Goal: Task Accomplishment & Management: Complete application form

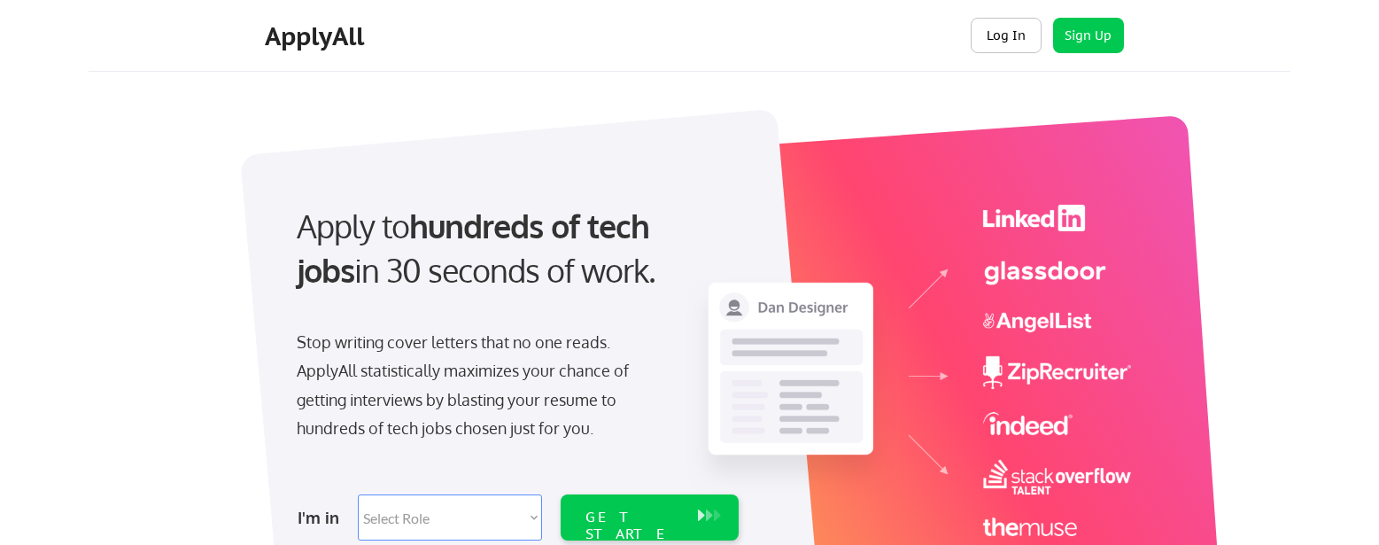
click at [1009, 36] on button "Log In" at bounding box center [1006, 35] width 71 height 35
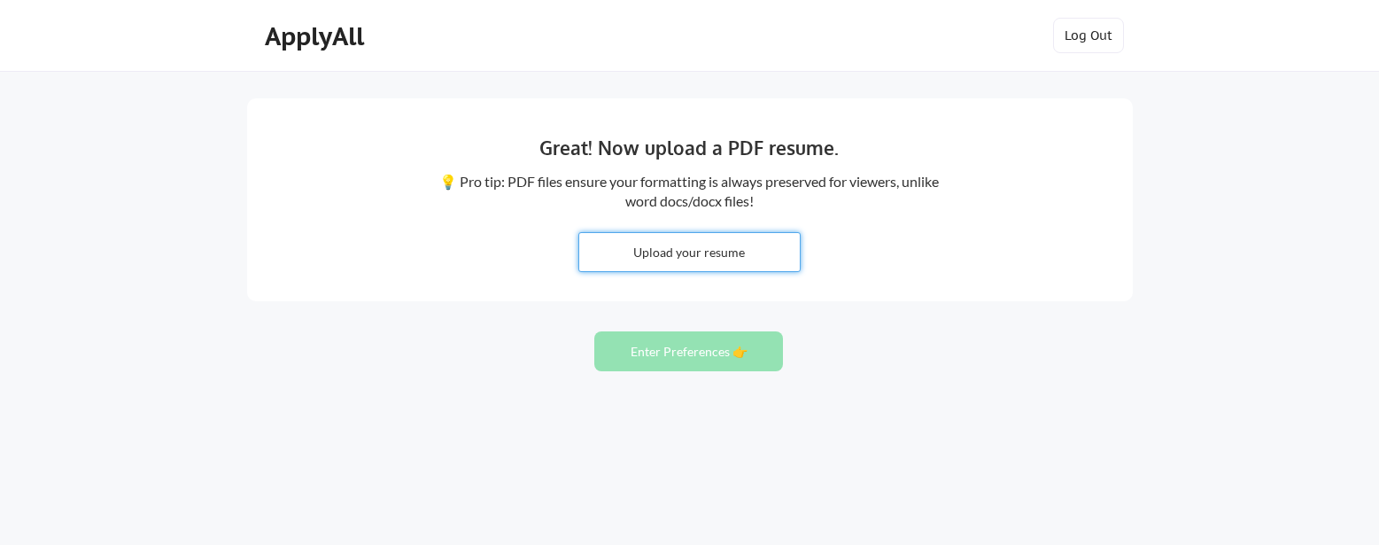
click at [698, 245] on input "file" at bounding box center [689, 252] width 221 height 38
type input "C:\fakepath\2025.08.11 JCB Resume _Writing.pdf"
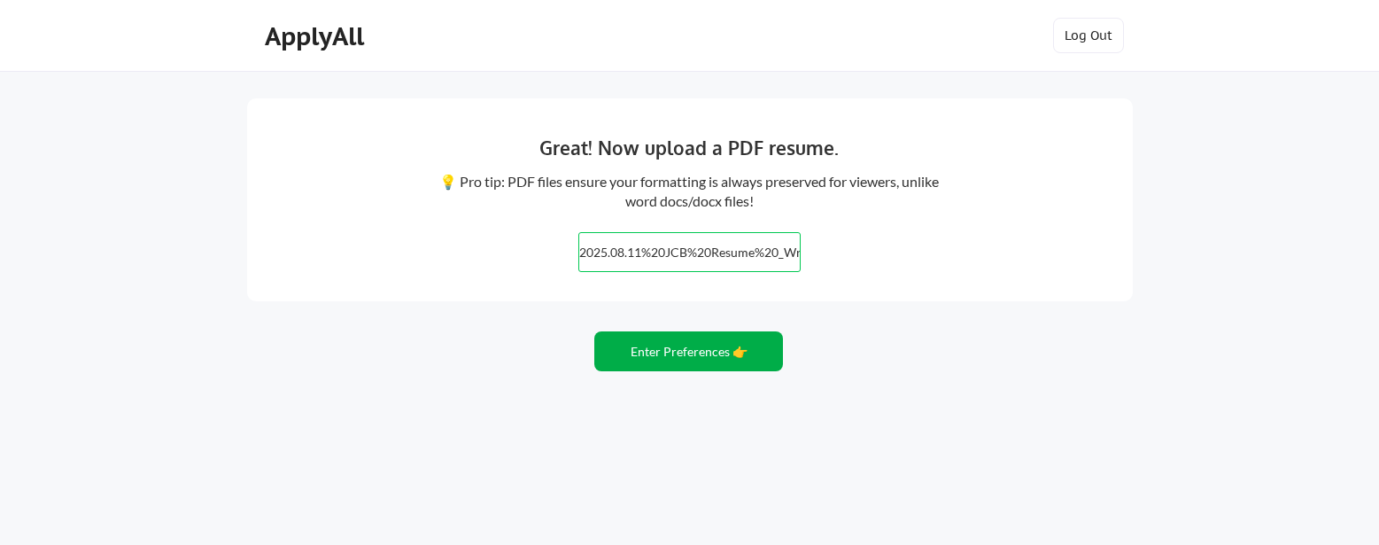
click at [689, 350] on button "Enter Preferences 👉" at bounding box center [688, 351] width 189 height 40
click at [704, 350] on button "Enter Preferences 👉" at bounding box center [688, 351] width 189 height 40
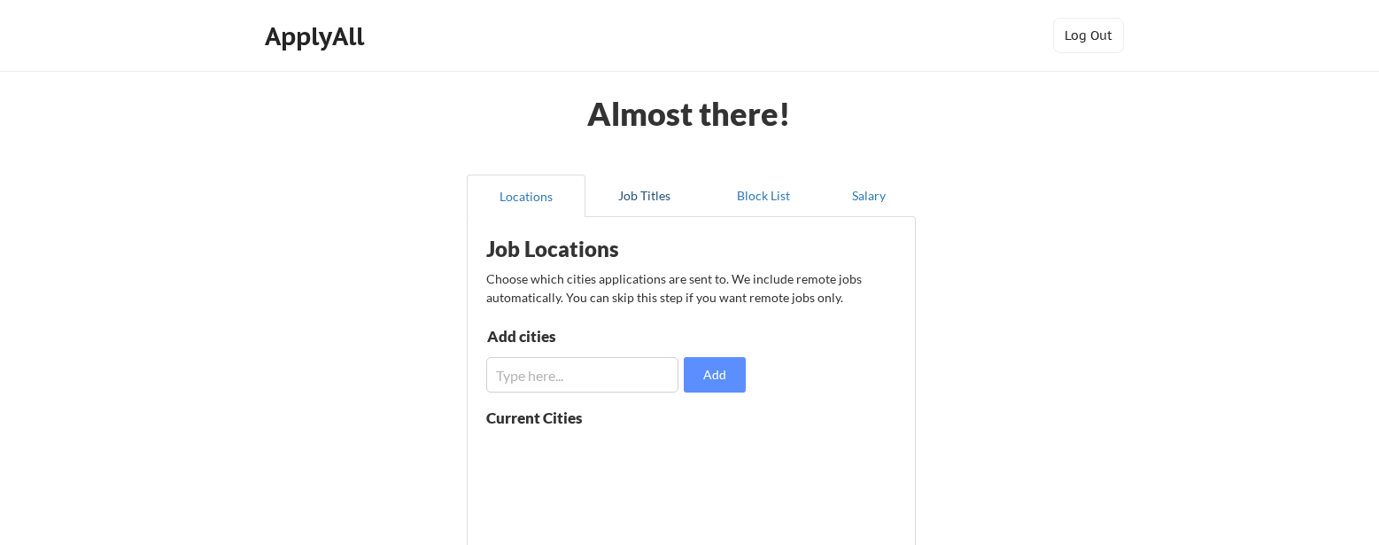
click at [661, 195] on button "Job Titles" at bounding box center [645, 196] width 119 height 43
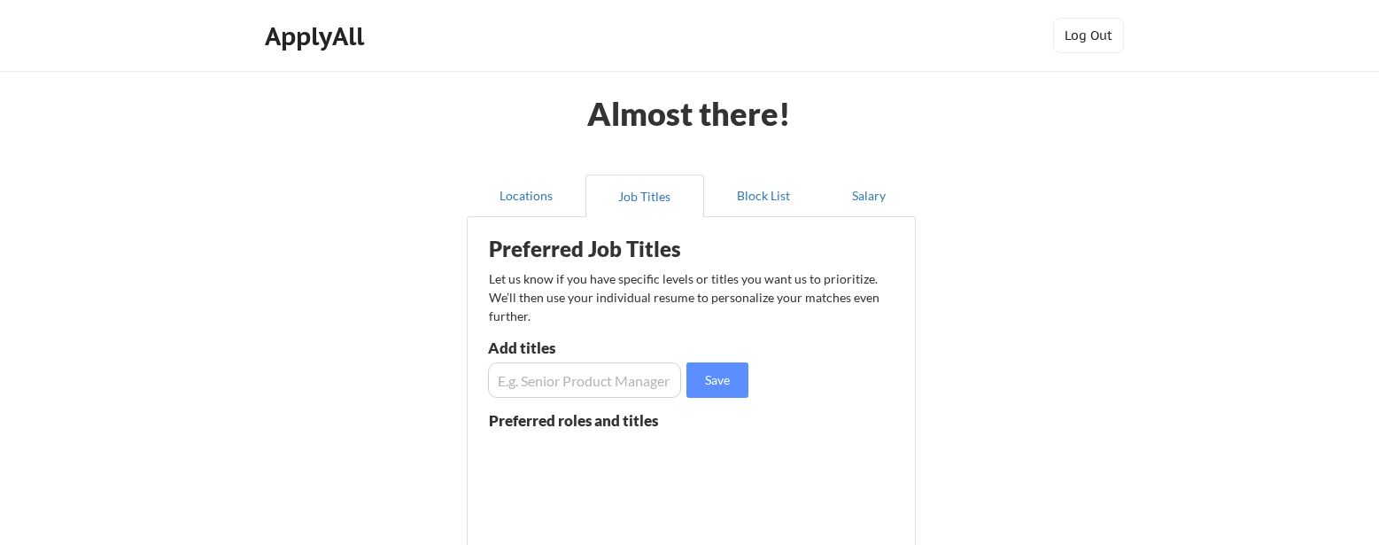
click at [602, 385] on input "input" at bounding box center [584, 379] width 193 height 35
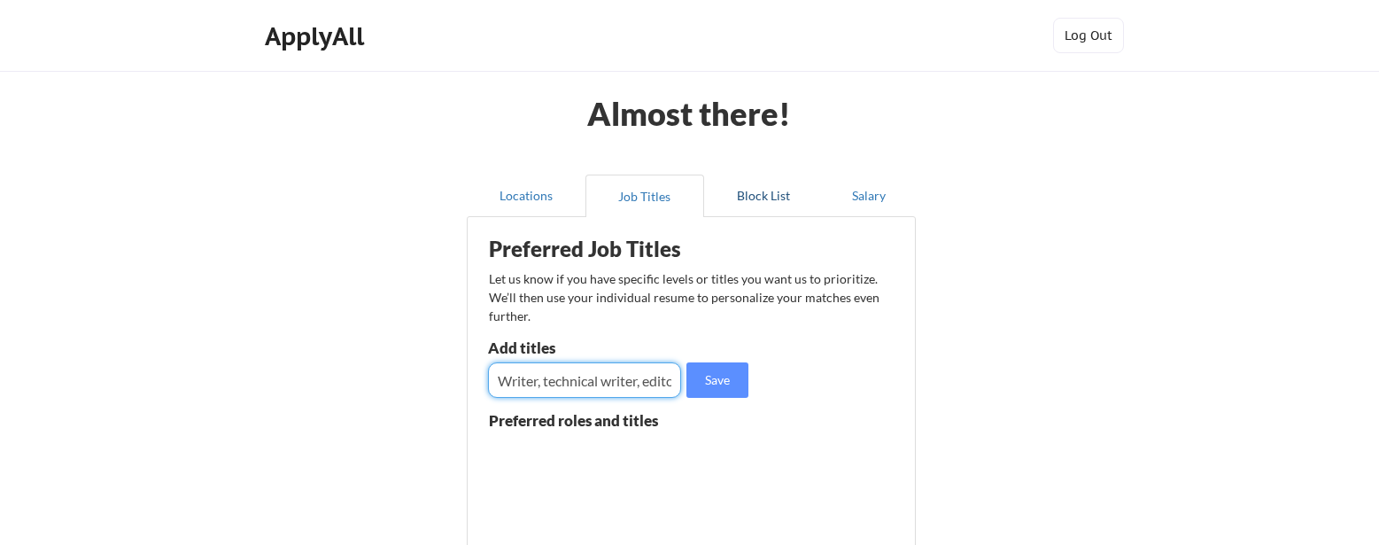
type input "Writer, technical writer, editor"
click at [773, 192] on button "Block List" at bounding box center [763, 196] width 119 height 43
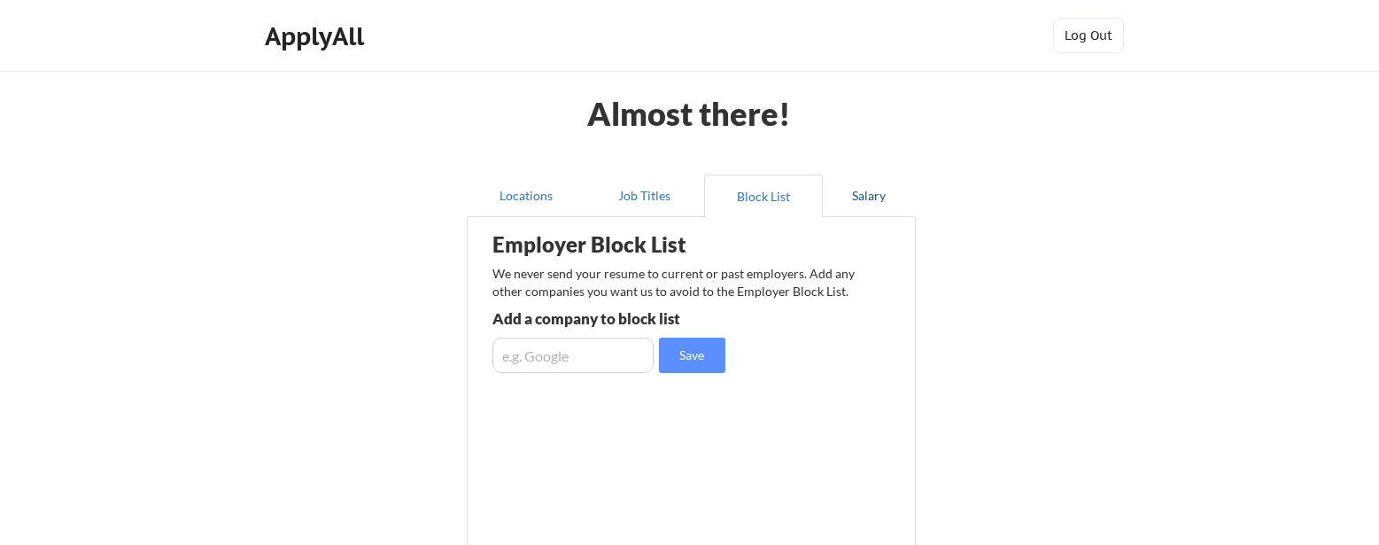
click at [886, 193] on button "Salary" at bounding box center [869, 196] width 93 height 43
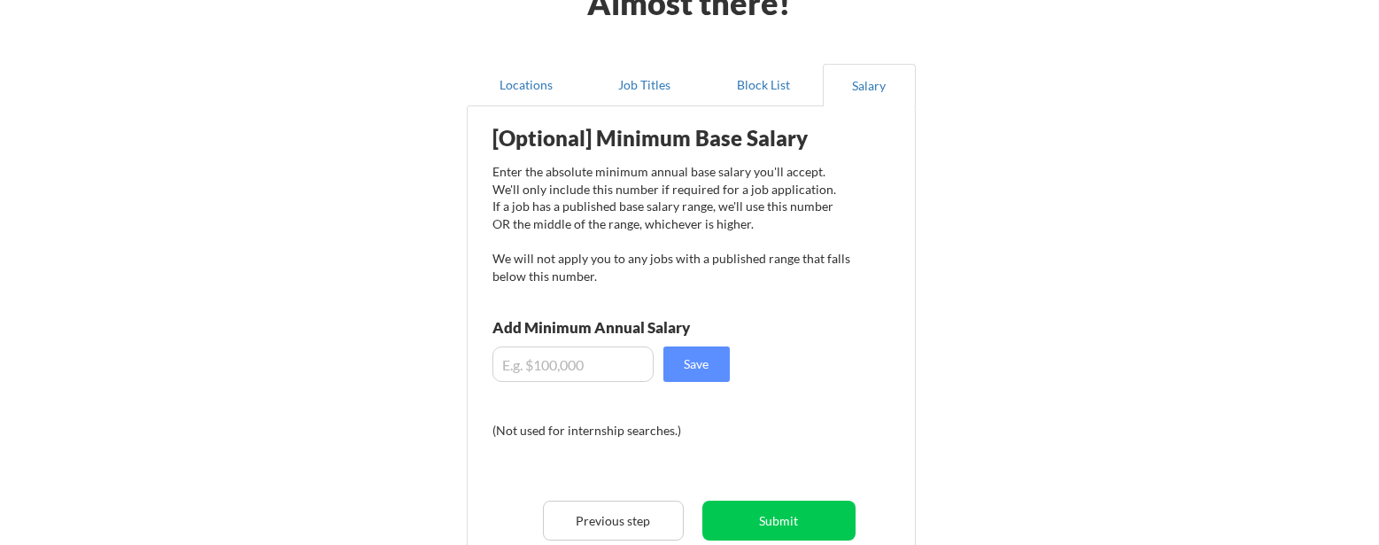
scroll to position [113, 0]
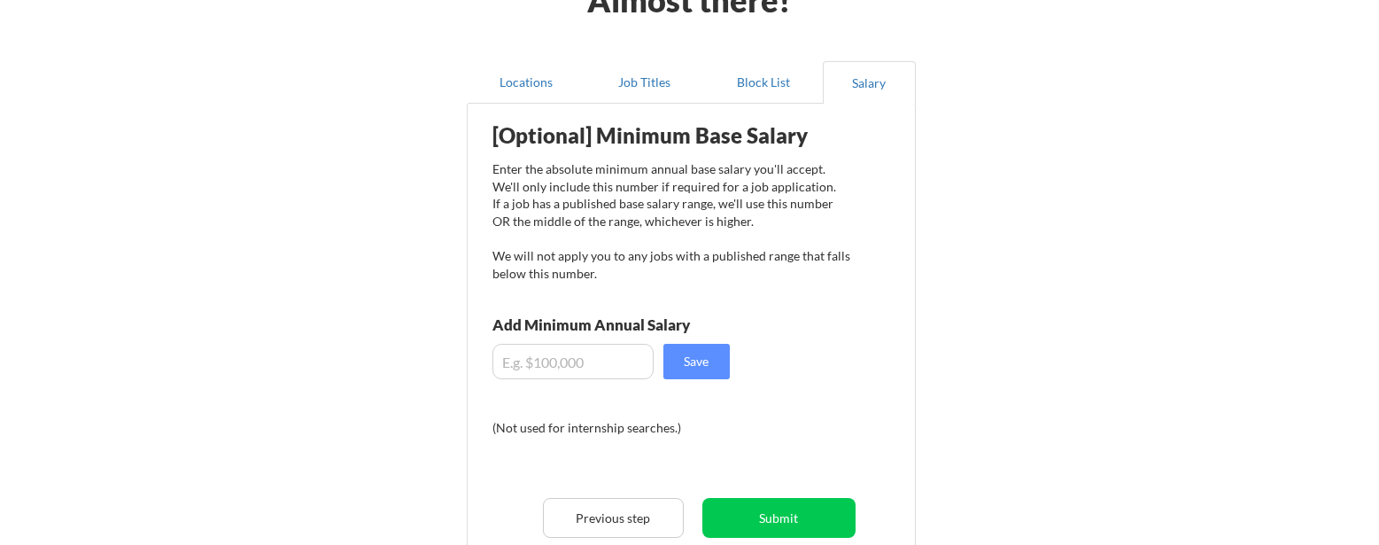
click at [614, 361] on input "input" at bounding box center [573, 361] width 161 height 35
type input "$7"
drag, startPoint x: 564, startPoint y: 361, endPoint x: 440, endPoint y: 364, distance: 124.1
click at [440, 364] on div "Almost there! Locations Job Titles Block List Salary Employer Block List We nev…" at bounding box center [689, 343] width 1379 height 913
type input "$75,000"
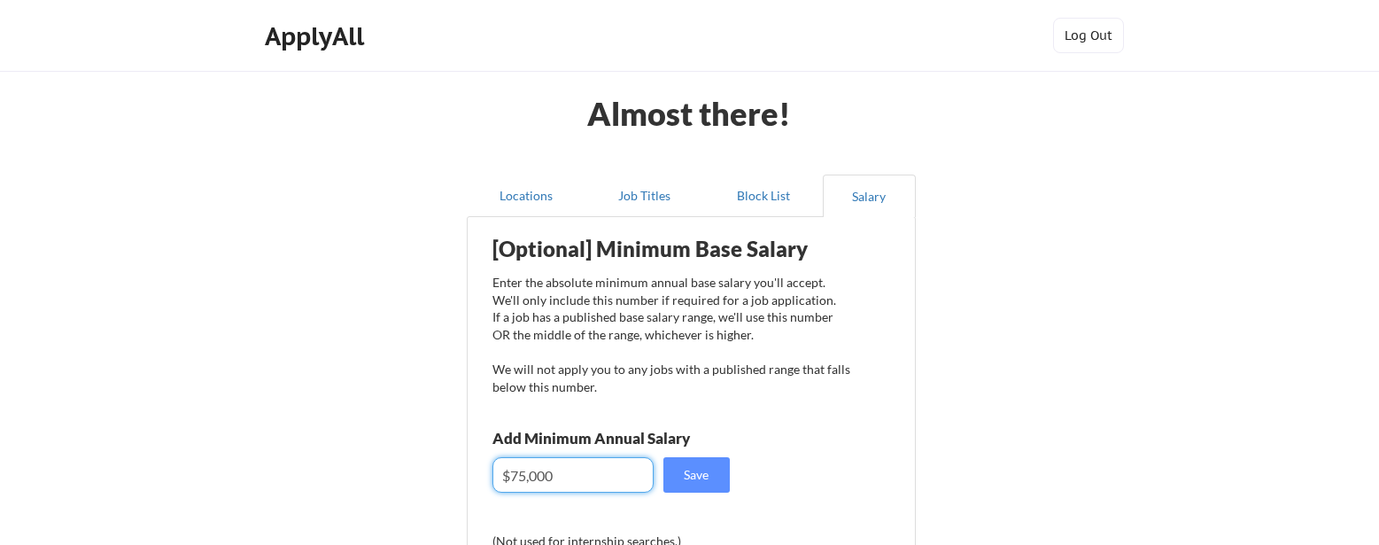
scroll to position [0, 0]
click at [768, 198] on button "Block List" at bounding box center [763, 196] width 119 height 43
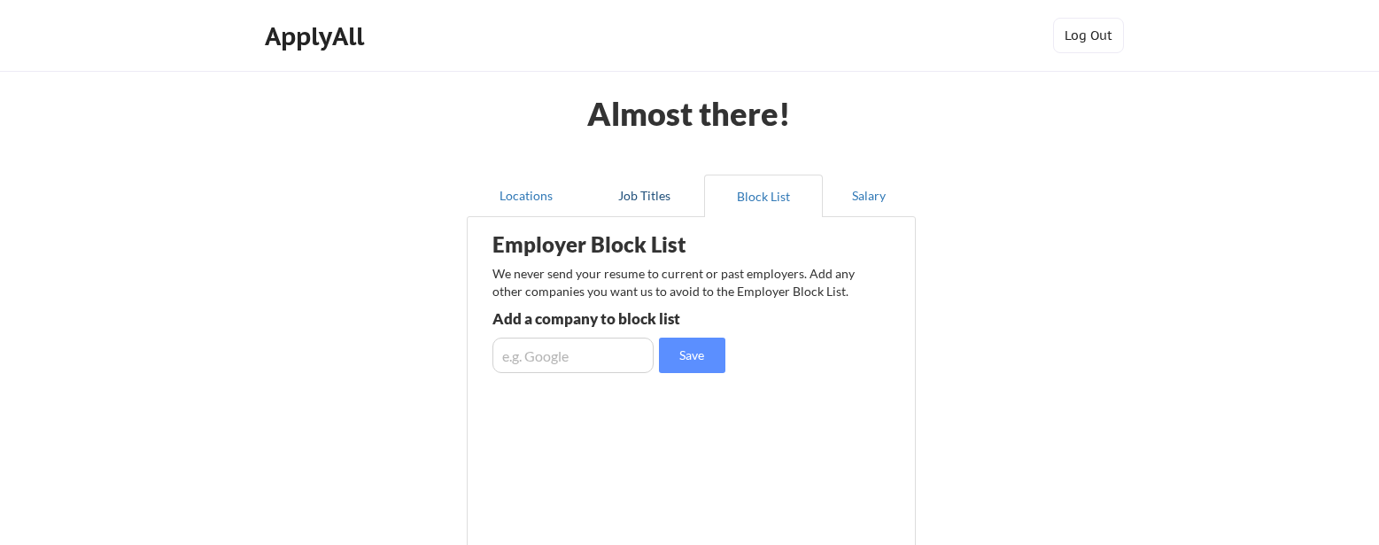
click at [638, 198] on button "Job Titles" at bounding box center [645, 196] width 119 height 43
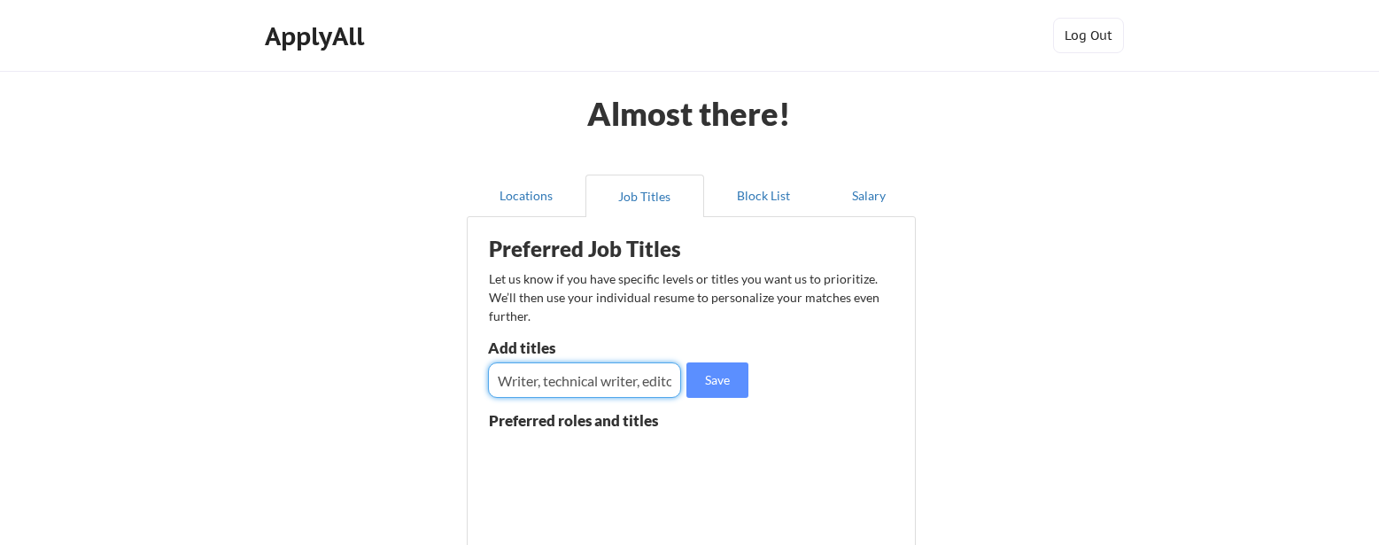
drag, startPoint x: 499, startPoint y: 379, endPoint x: 713, endPoint y: 377, distance: 214.4
click at [713, 377] on div "Save" at bounding box center [620, 379] width 265 height 35
paste input "Writer, Senior Writer, Technical Writer, Medical Writer, Scientific Writer, Leg…"
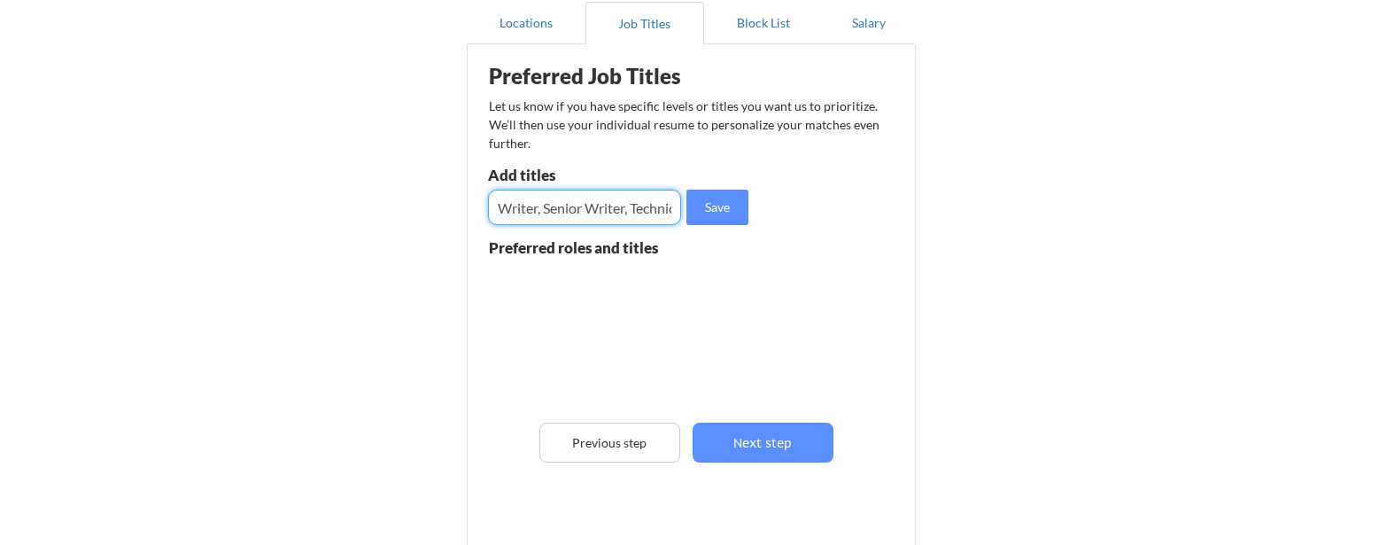
scroll to position [187, 0]
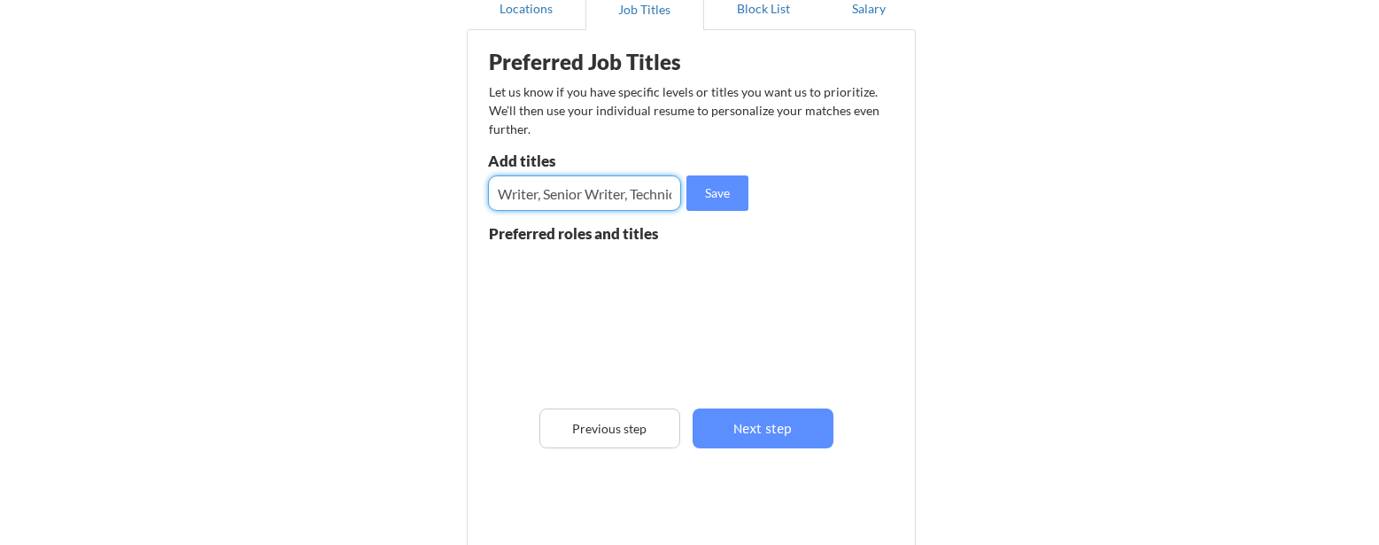
type input "Writer, Senior Writer, Technical Writer, Medical Writer, Scientific Writer, Leg…"
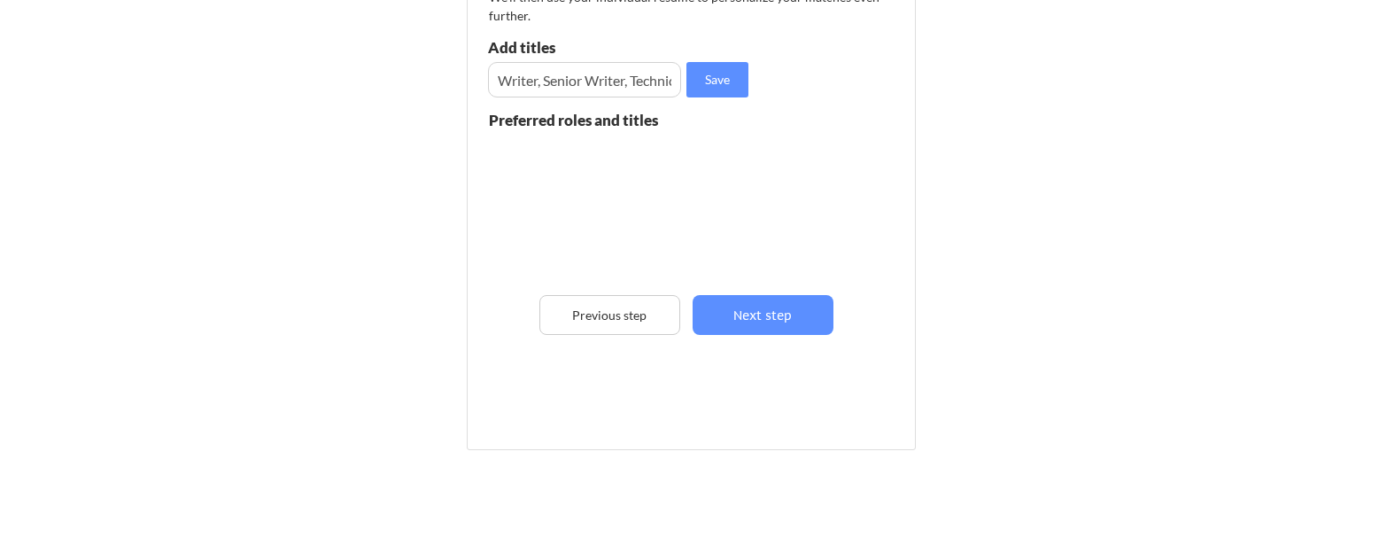
scroll to position [0, 0]
click at [594, 184] on div at bounding box center [614, 206] width 251 height 140
click at [677, 170] on div at bounding box center [614, 206] width 251 height 140
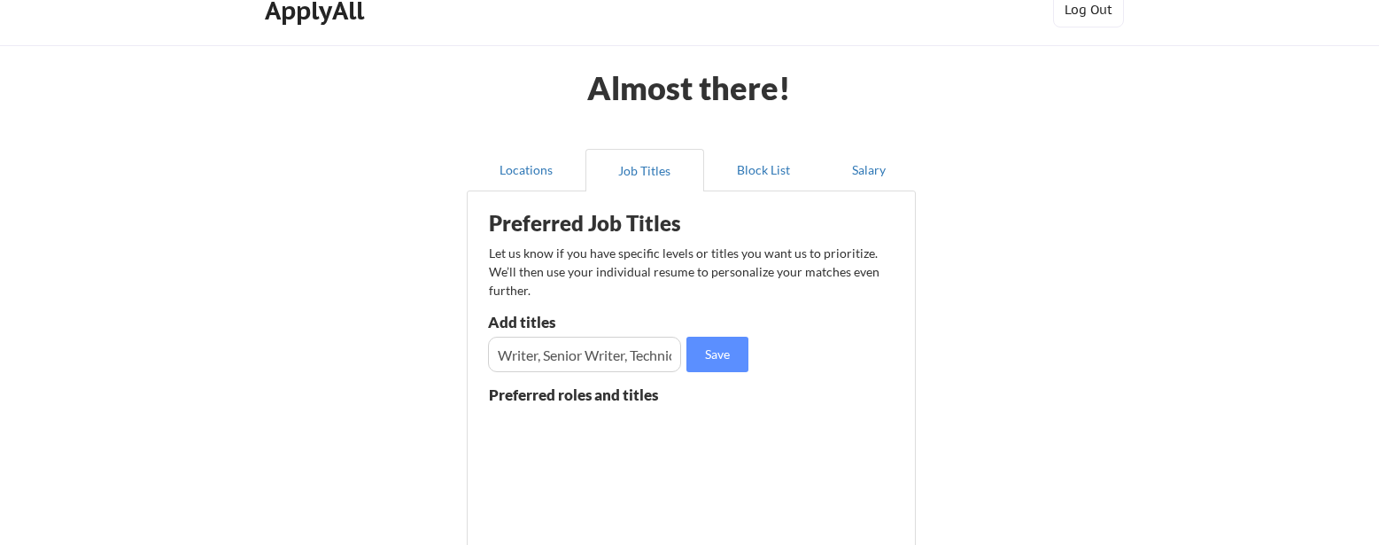
scroll to position [26, 0]
click at [529, 167] on button "Locations" at bounding box center [526, 170] width 119 height 43
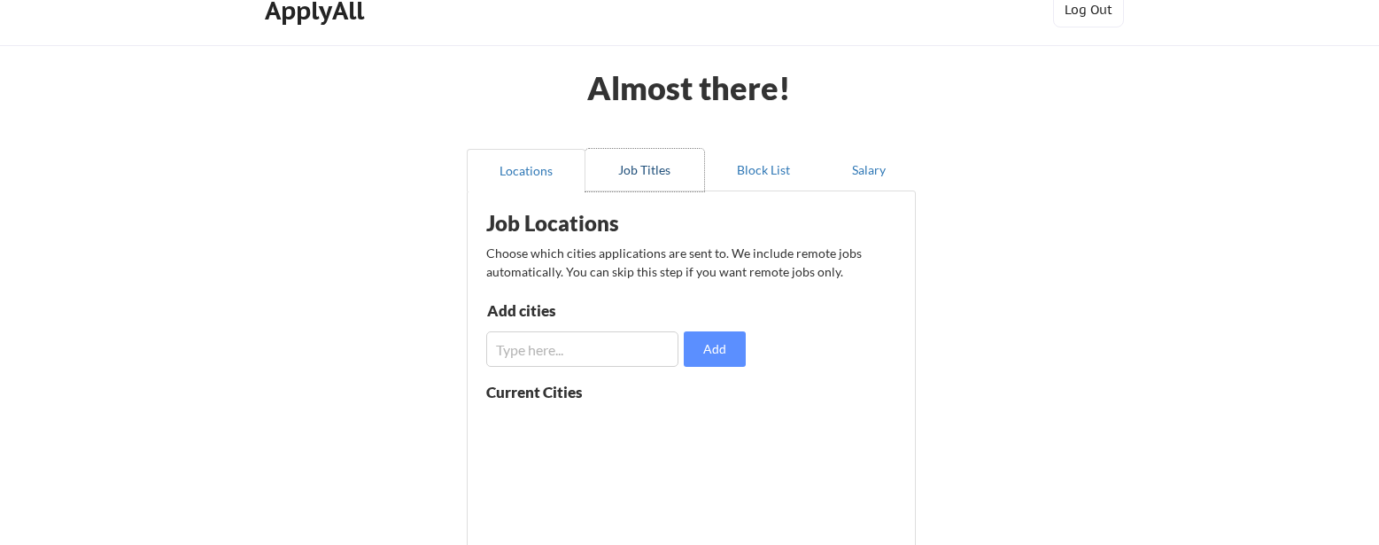
click at [651, 167] on button "Job Titles" at bounding box center [645, 170] width 119 height 43
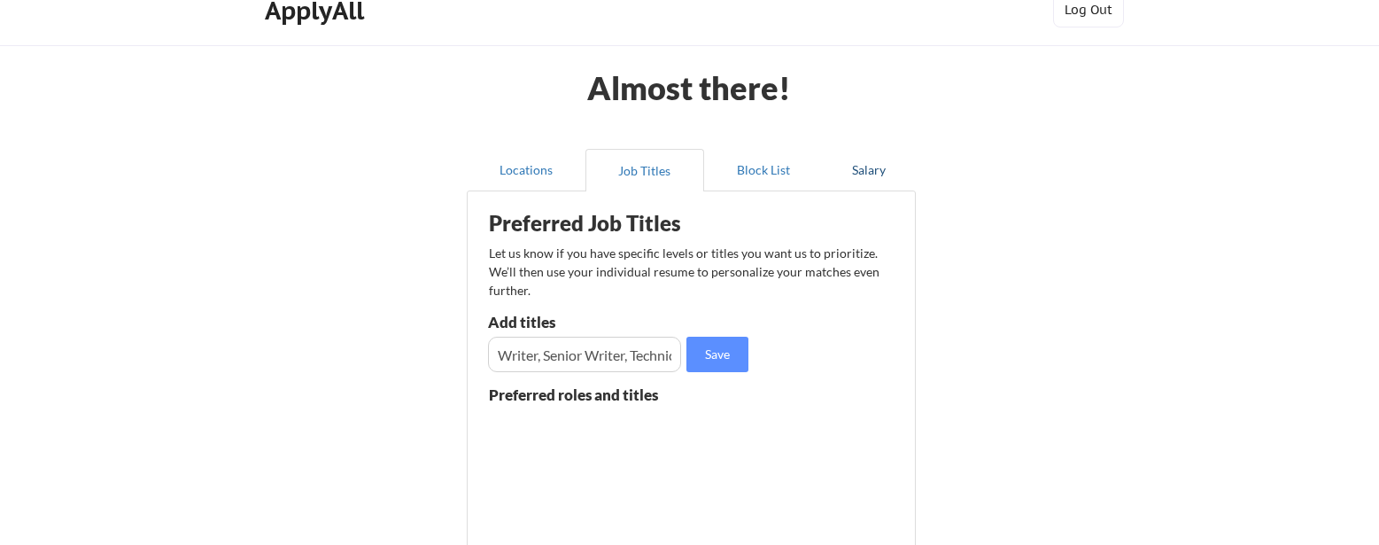
click at [876, 167] on button "Salary" at bounding box center [869, 170] width 93 height 43
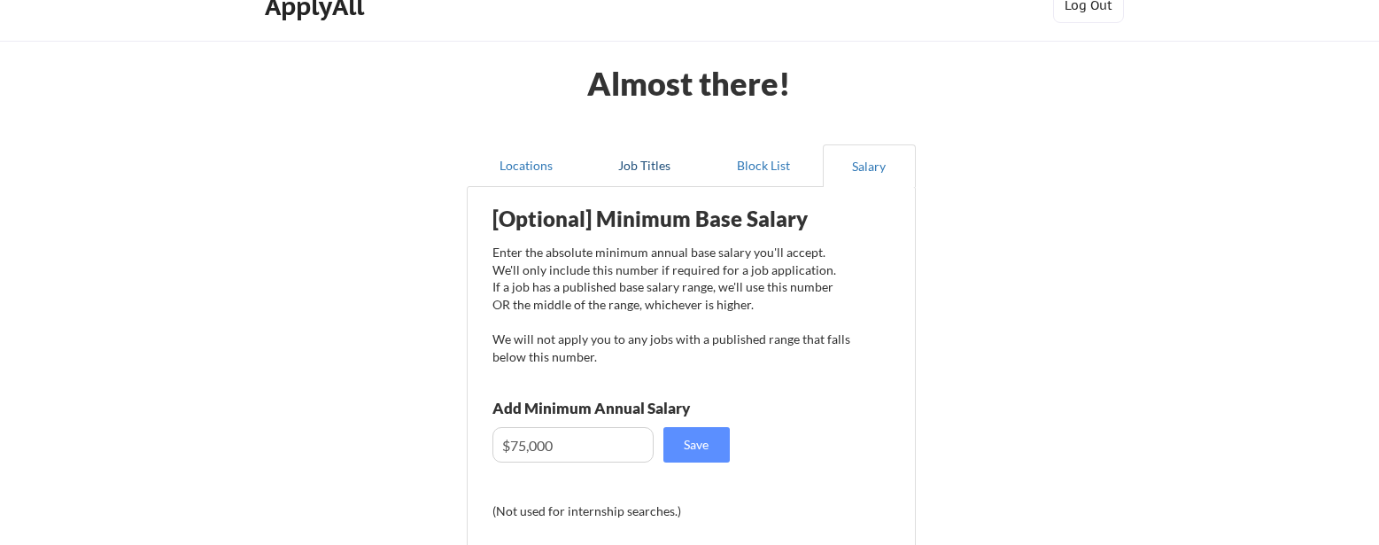
click at [656, 169] on button "Job Titles" at bounding box center [645, 165] width 119 height 43
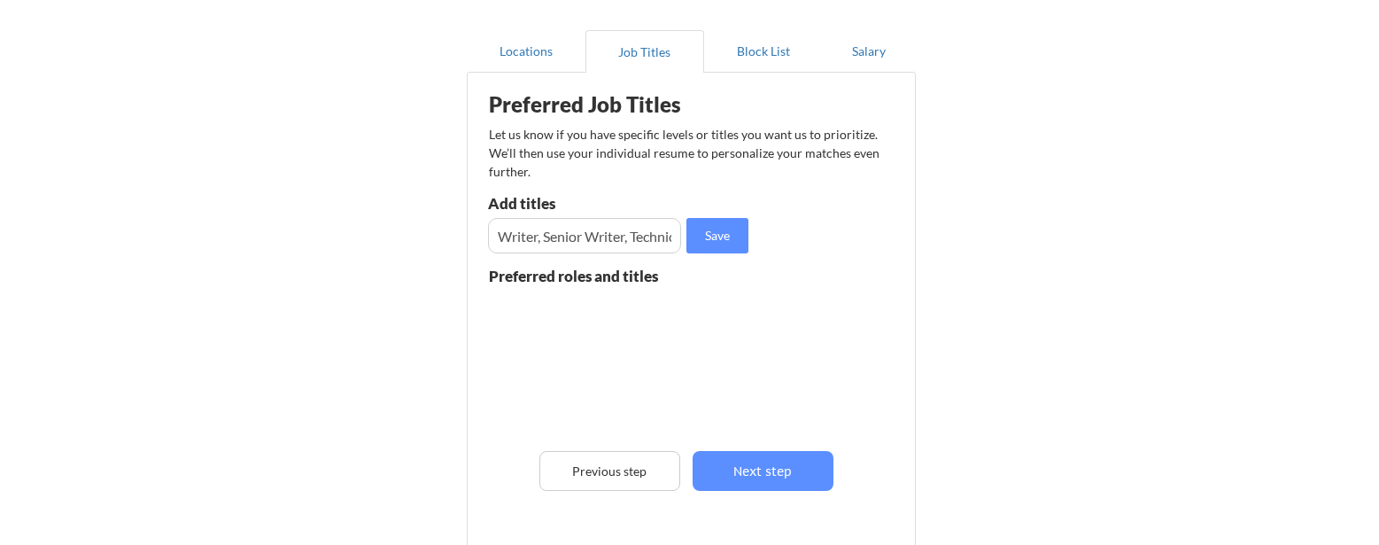
scroll to position [0, 0]
click at [773, 469] on button "Next step" at bounding box center [763, 471] width 141 height 40
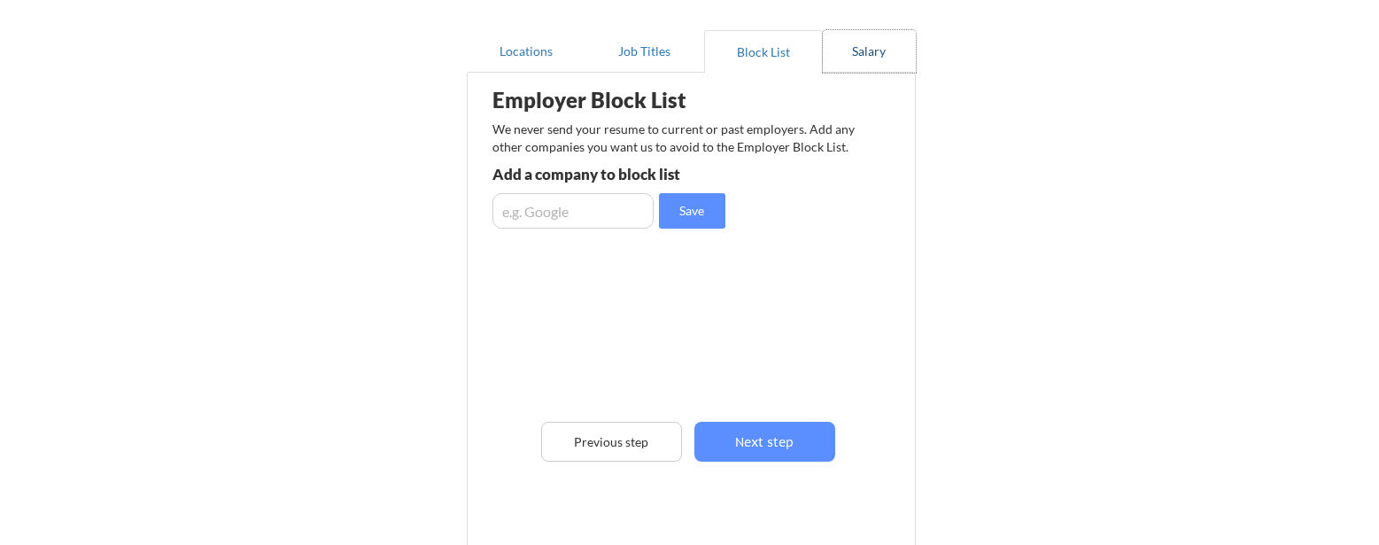
click at [869, 51] on button "Salary" at bounding box center [869, 51] width 93 height 43
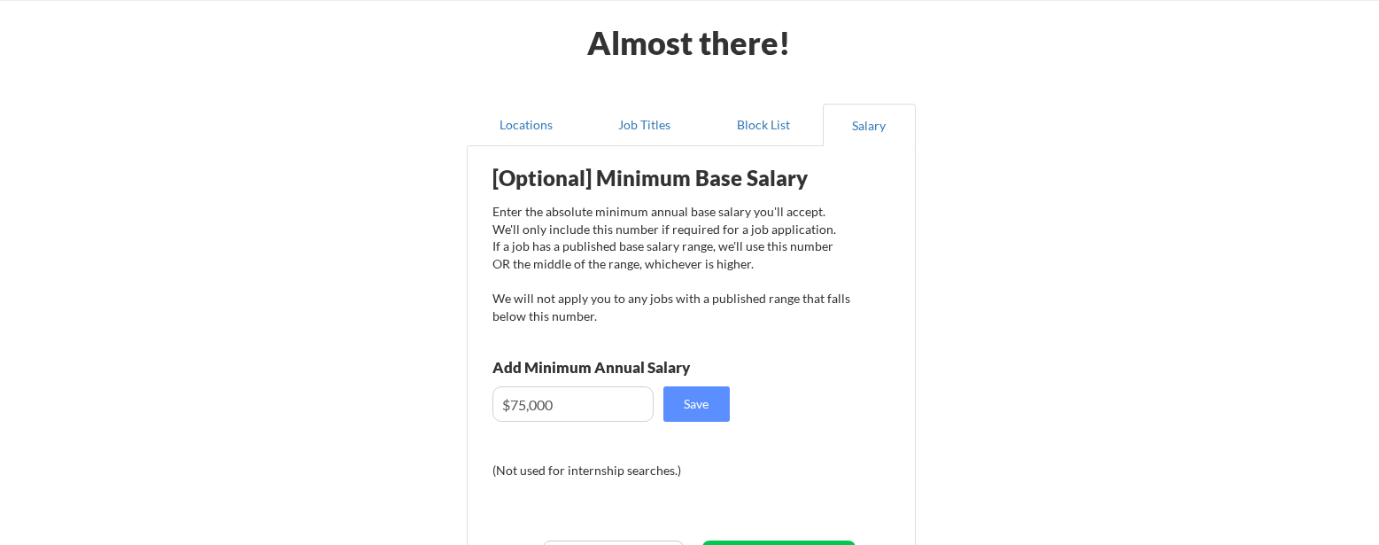
scroll to position [70, 0]
click at [533, 122] on button "Locations" at bounding box center [526, 126] width 119 height 43
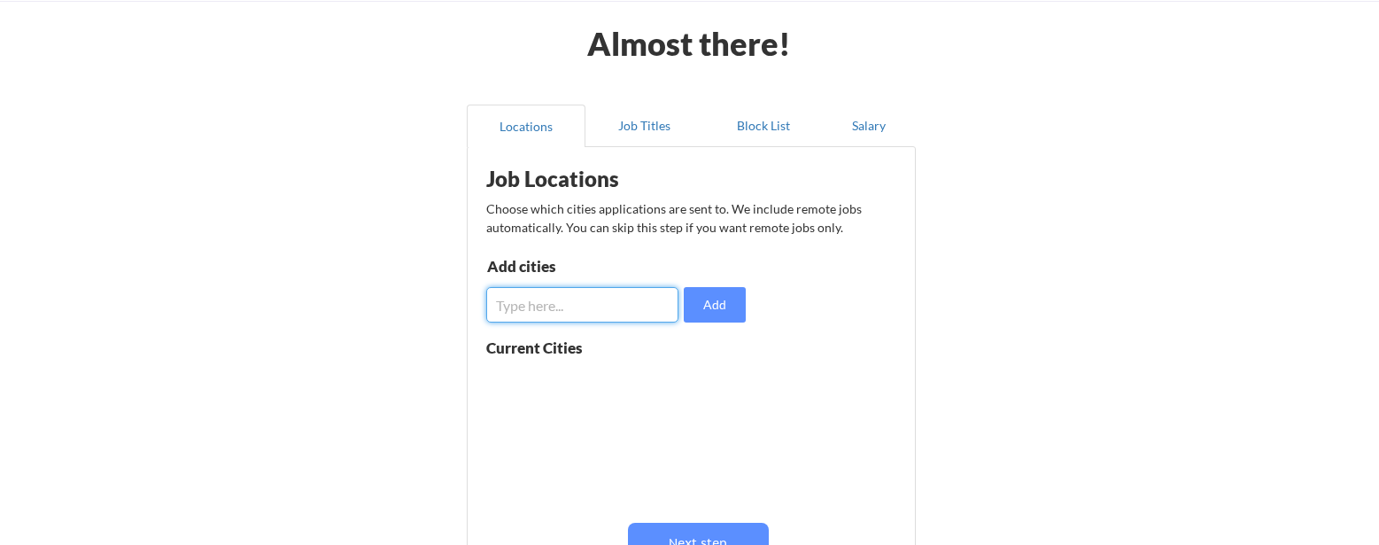
click at [542, 305] on input "input" at bounding box center [582, 304] width 192 height 35
click at [574, 301] on input "input" at bounding box center [582, 304] width 192 height 35
paste input "Alabama: Birmingham, Montgomery, Mobile, Huntsville, Tuscaloosa Alaska: Anchora…"
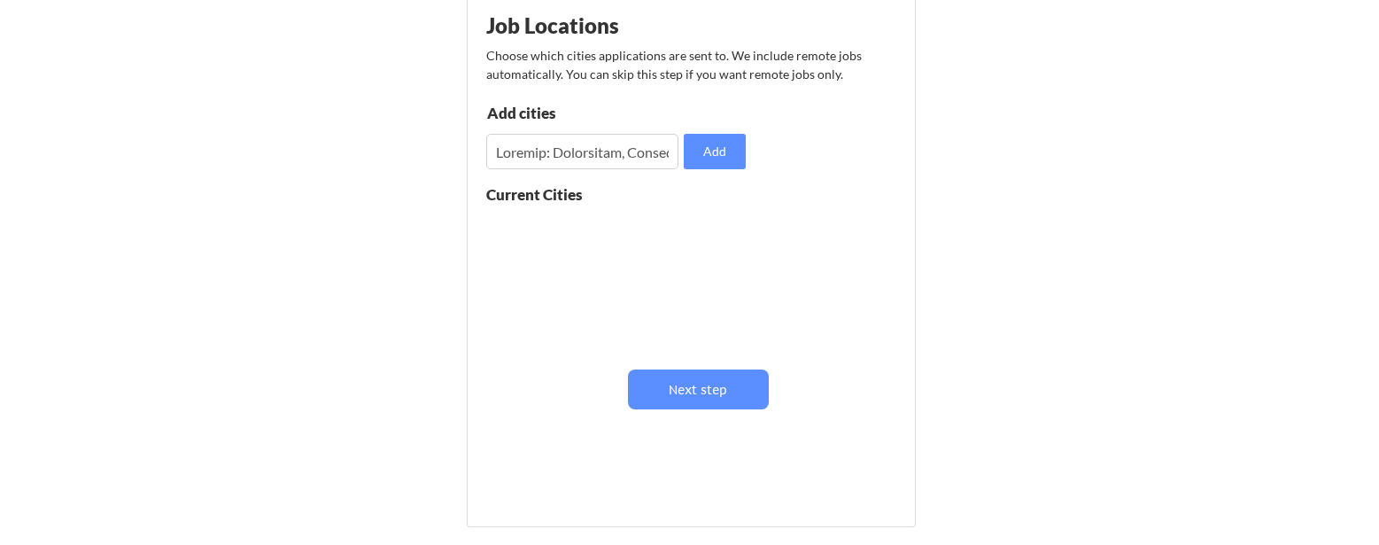
scroll to position [0, 0]
click at [631, 153] on input "input" at bounding box center [582, 151] width 192 height 35
paste input "Austria: Vienna, Graz, Linz, Salzburg, Innsbruck Belgium: Brussels, Antwerp, Gh…"
click at [633, 154] on input "input" at bounding box center [582, 151] width 192 height 35
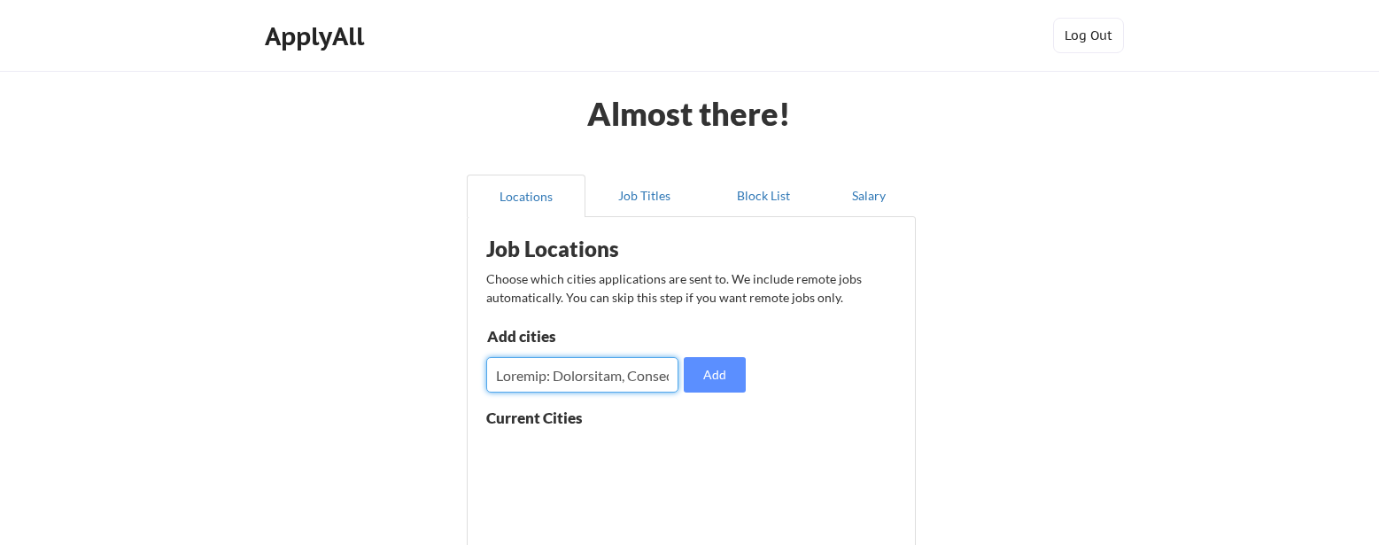
paste input "Abu Dhabi, Dubai, Sharjah, Ajman, Al Ain, Ras Al Khaimah, Fujairah, Umm Al Quwa…"
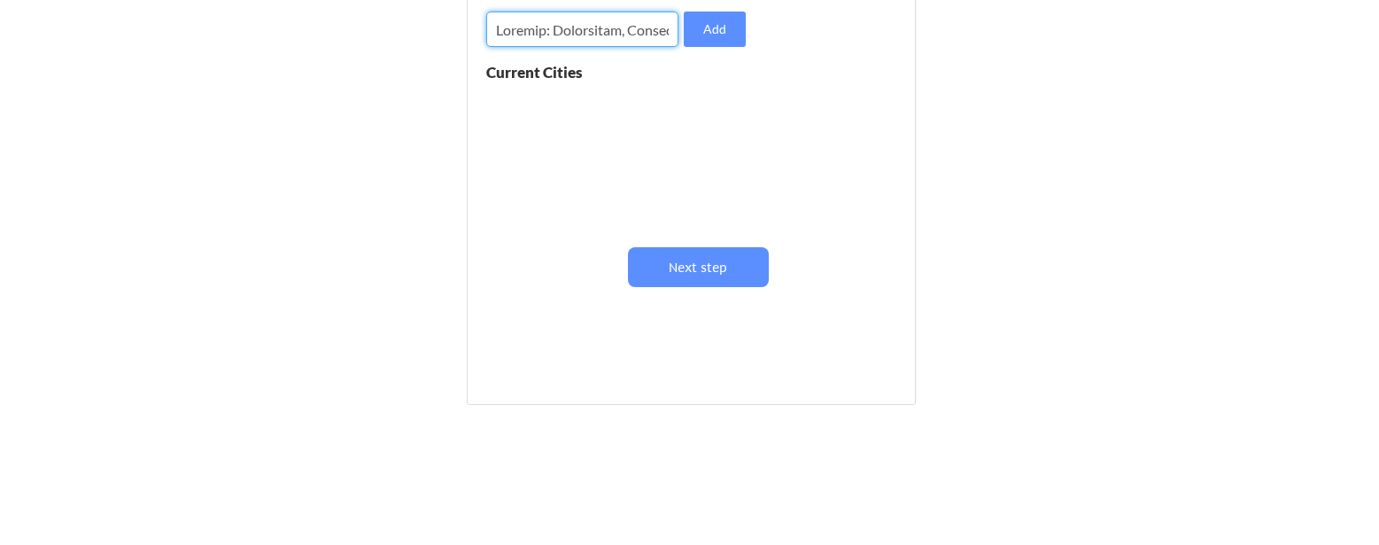
scroll to position [232, 0]
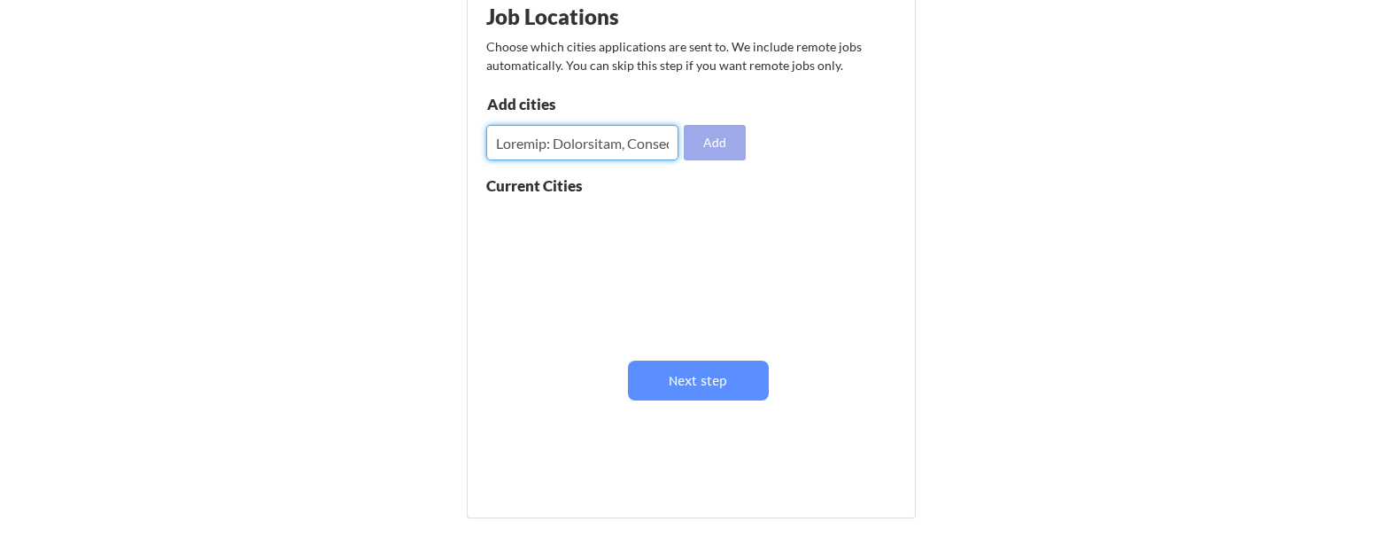
type input "Alabama: Birmingham, Montgomery, Mobile, Huntsville, Tuscaloosa Alaska: Anchora…"
click at [720, 140] on button "Add" at bounding box center [715, 142] width 62 height 35
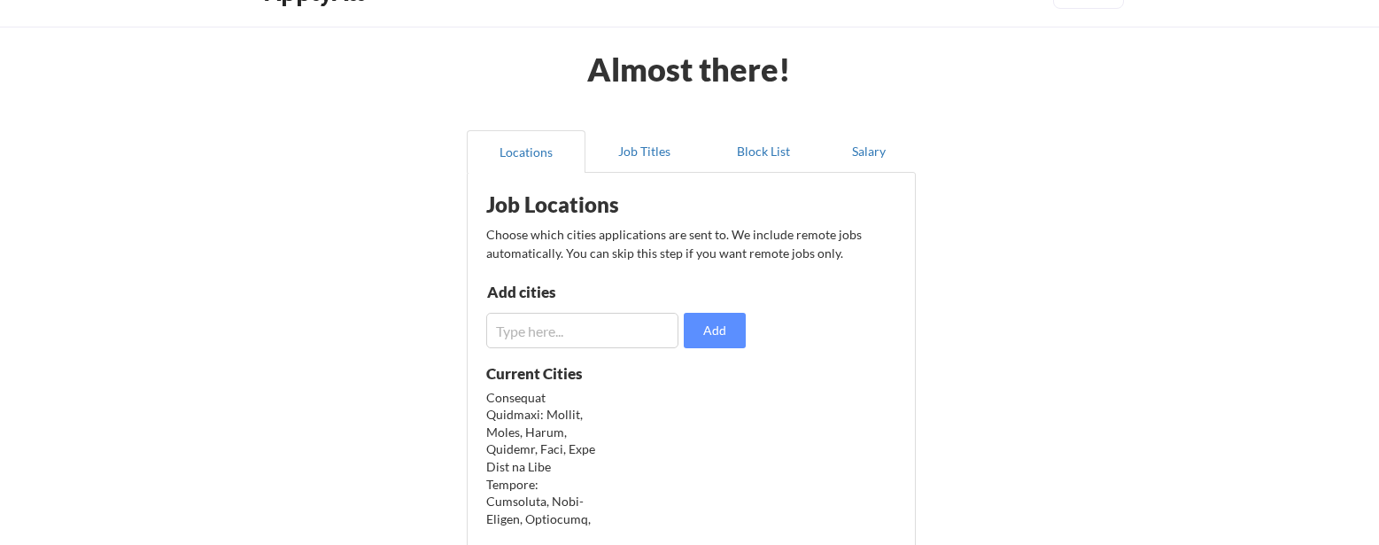
scroll to position [52, 0]
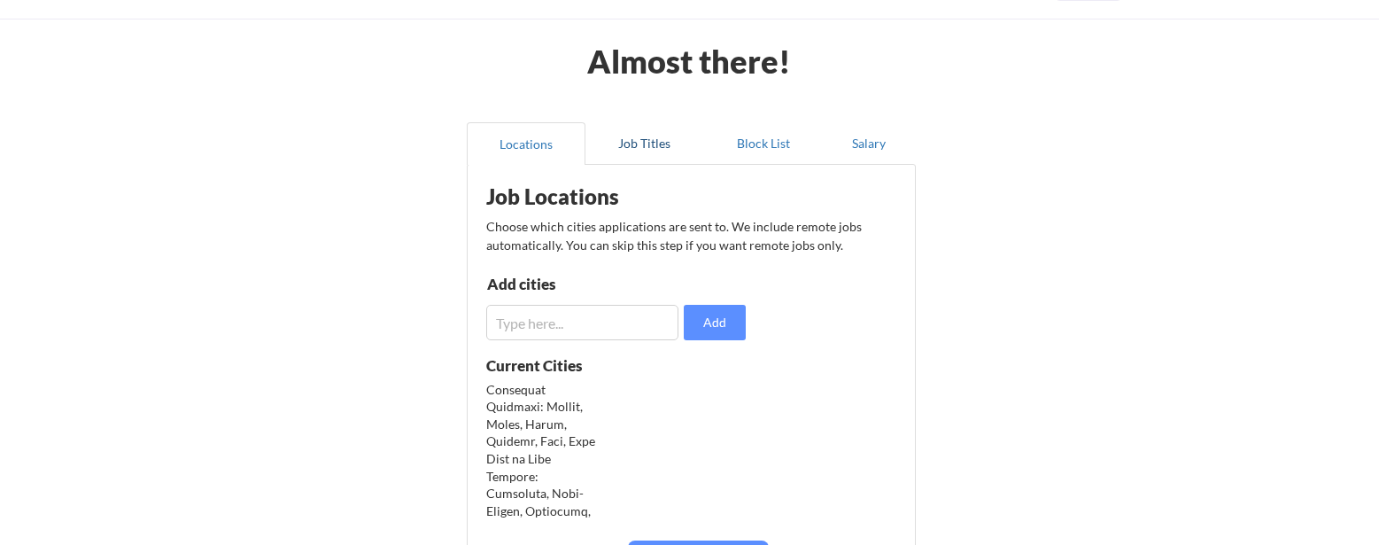
click at [655, 142] on button "Job Titles" at bounding box center [645, 143] width 119 height 43
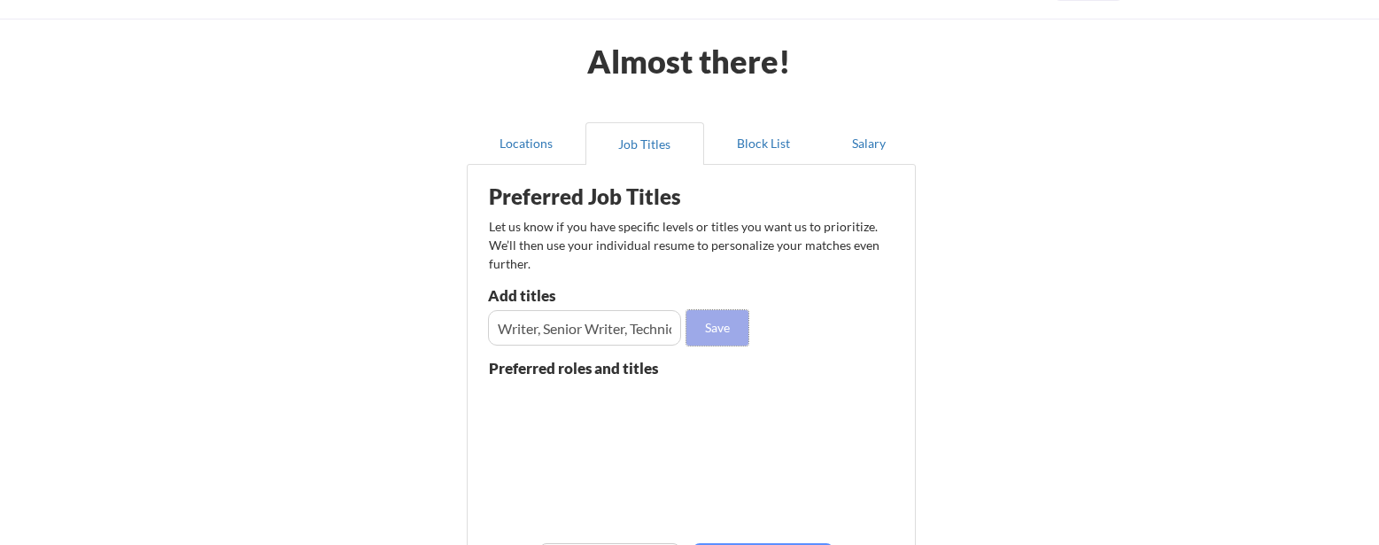
click at [721, 323] on button "Save" at bounding box center [718, 327] width 62 height 35
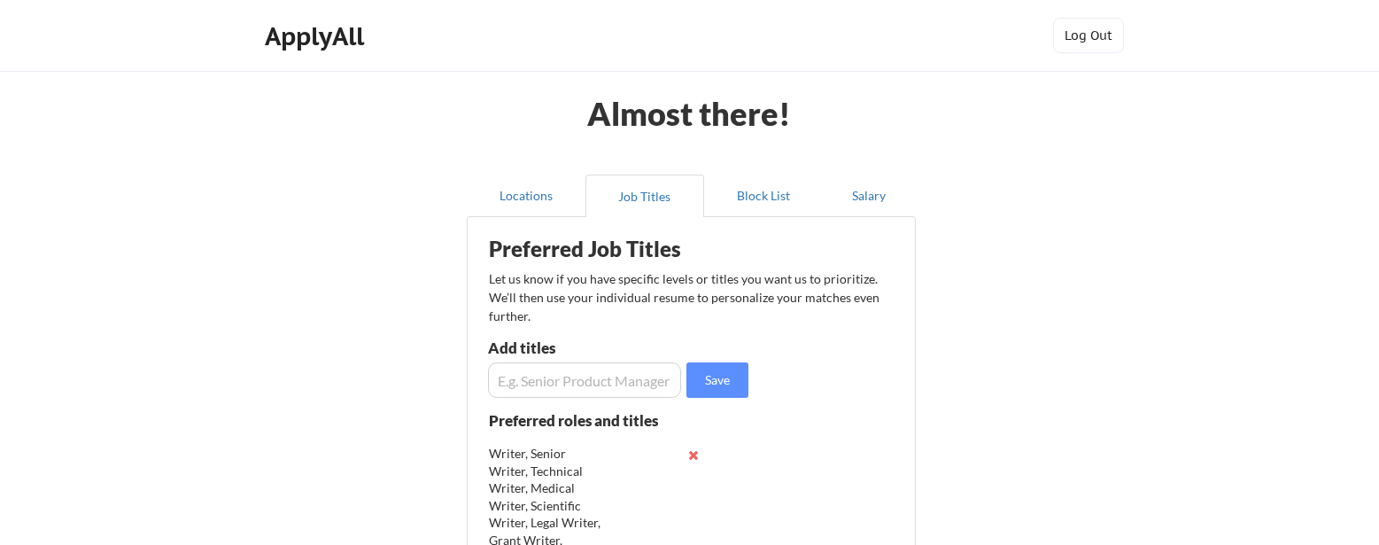
scroll to position [0, 0]
click at [526, 198] on button "Locations" at bounding box center [526, 196] width 119 height 43
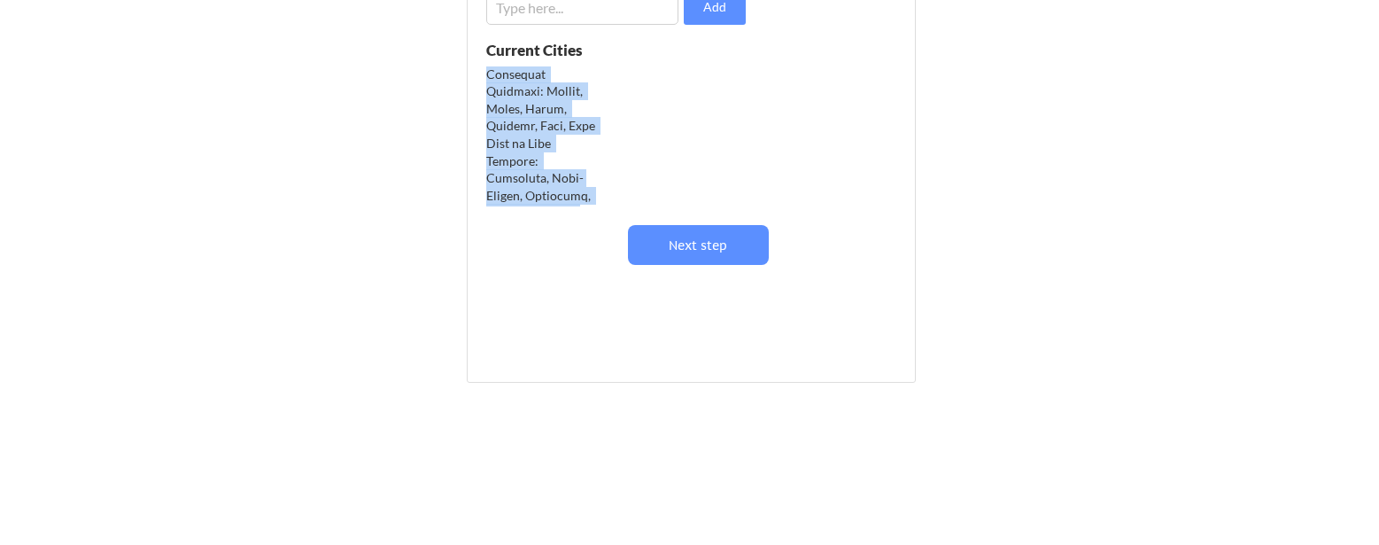
drag, startPoint x: 488, startPoint y: 194, endPoint x: 555, endPoint y: 198, distance: 67.5
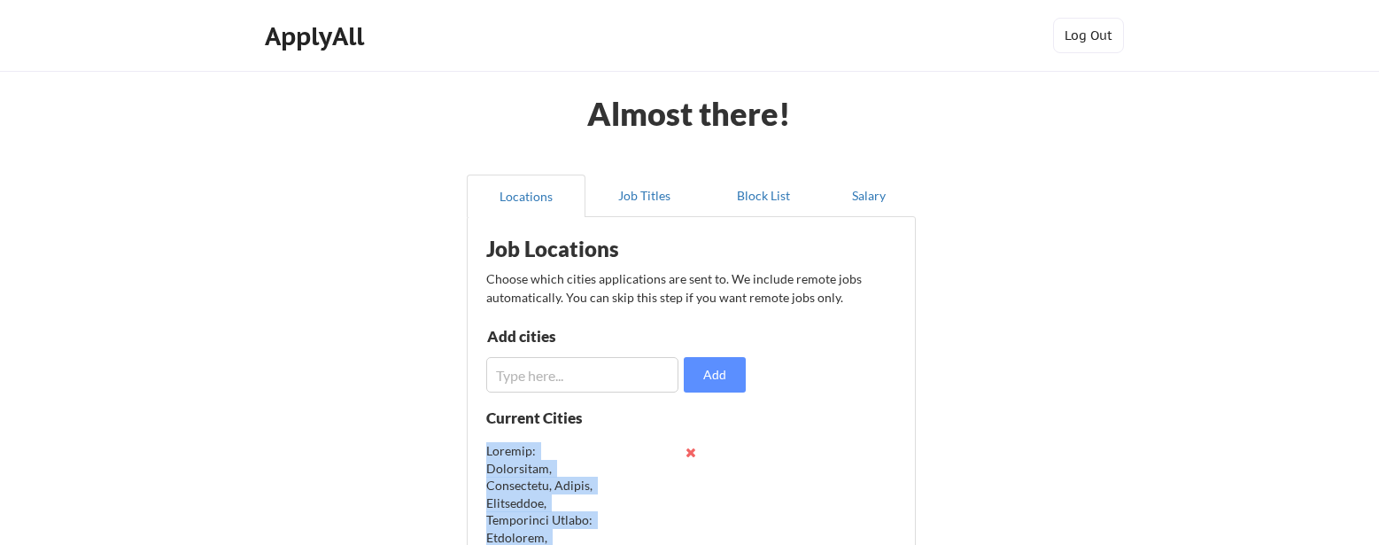
scroll to position [-2, 0]
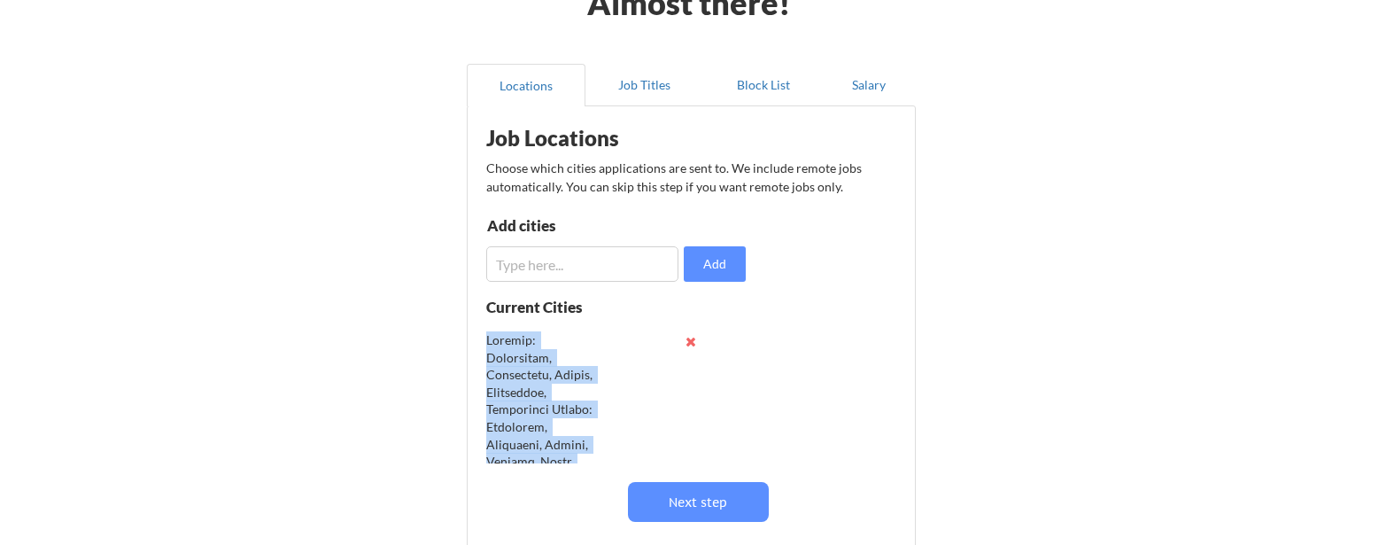
click at [691, 338] on button at bounding box center [691, 341] width 13 height 13
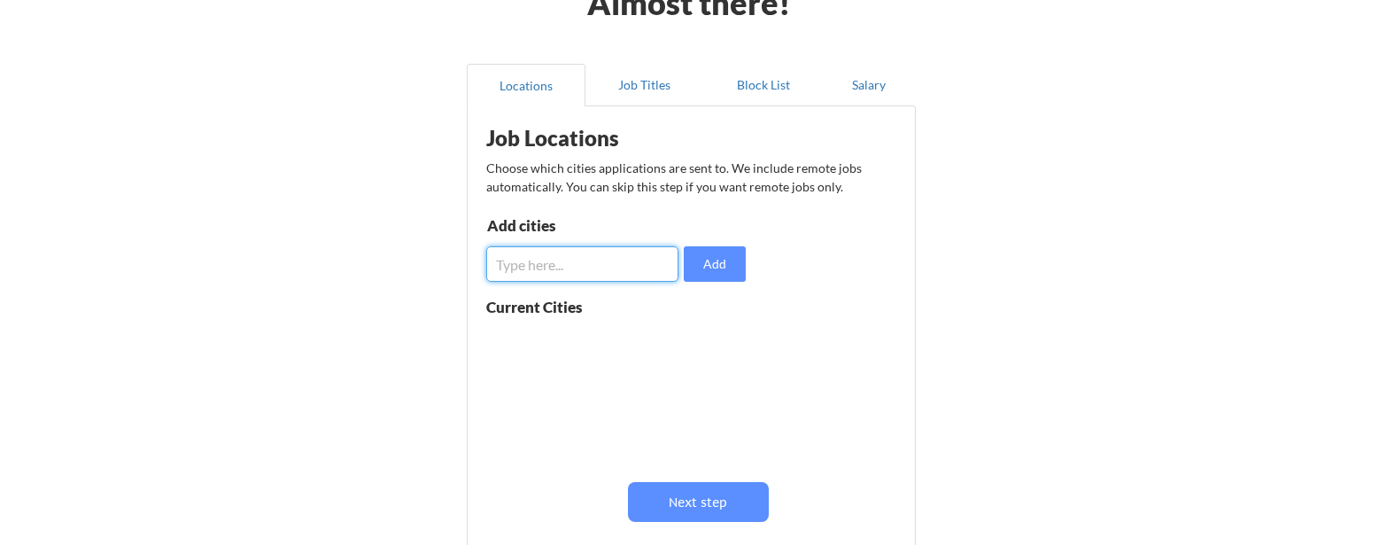
click at [582, 269] on input "input" at bounding box center [582, 263] width 192 height 35
click at [571, 266] on input "input" at bounding box center [582, 263] width 192 height 35
drag, startPoint x: 641, startPoint y: 265, endPoint x: 790, endPoint y: 269, distance: 149.8
click at [641, 265] on input "input" at bounding box center [582, 263] width 192 height 35
type input "[GEOGRAPHIC_DATA] [GEOGRAPHIC_DATA], [GEOGRAPHIC_DATA] [GEOGRAPHIC_DATA], [GEOG…"
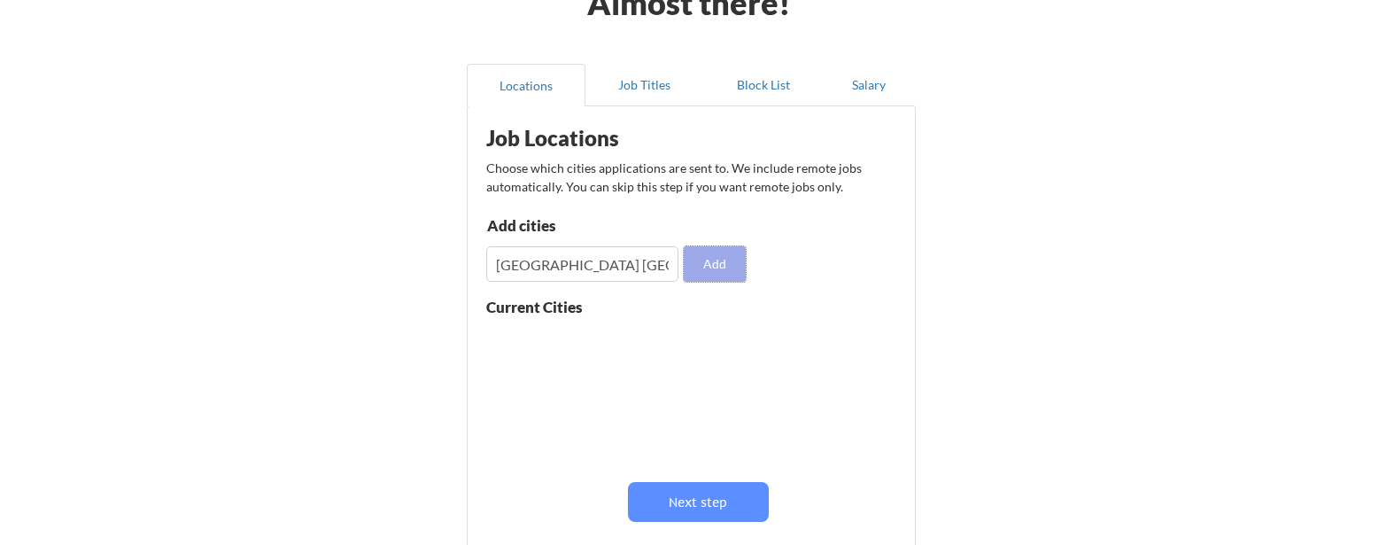
click at [703, 260] on button "Add" at bounding box center [715, 263] width 62 height 35
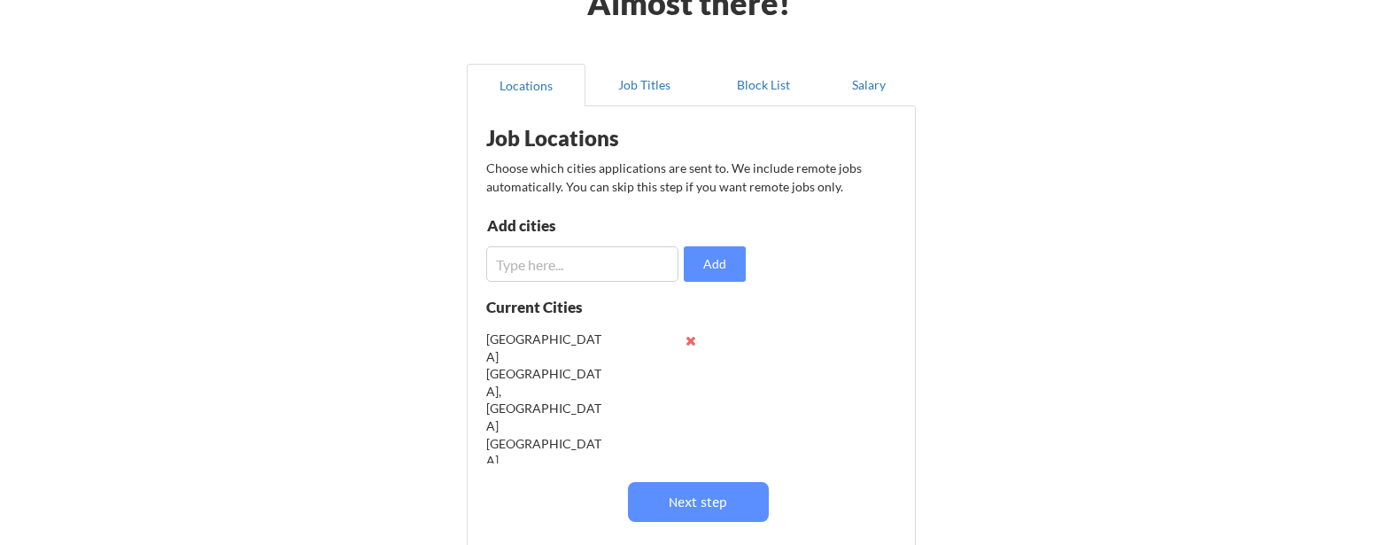
click at [565, 373] on div "[GEOGRAPHIC_DATA] [GEOGRAPHIC_DATA], [GEOGRAPHIC_DATA] [GEOGRAPHIC_DATA], [GEOG…" at bounding box center [544, 451] width 116 height 243
click at [650, 90] on button "Job Titles" at bounding box center [645, 85] width 119 height 43
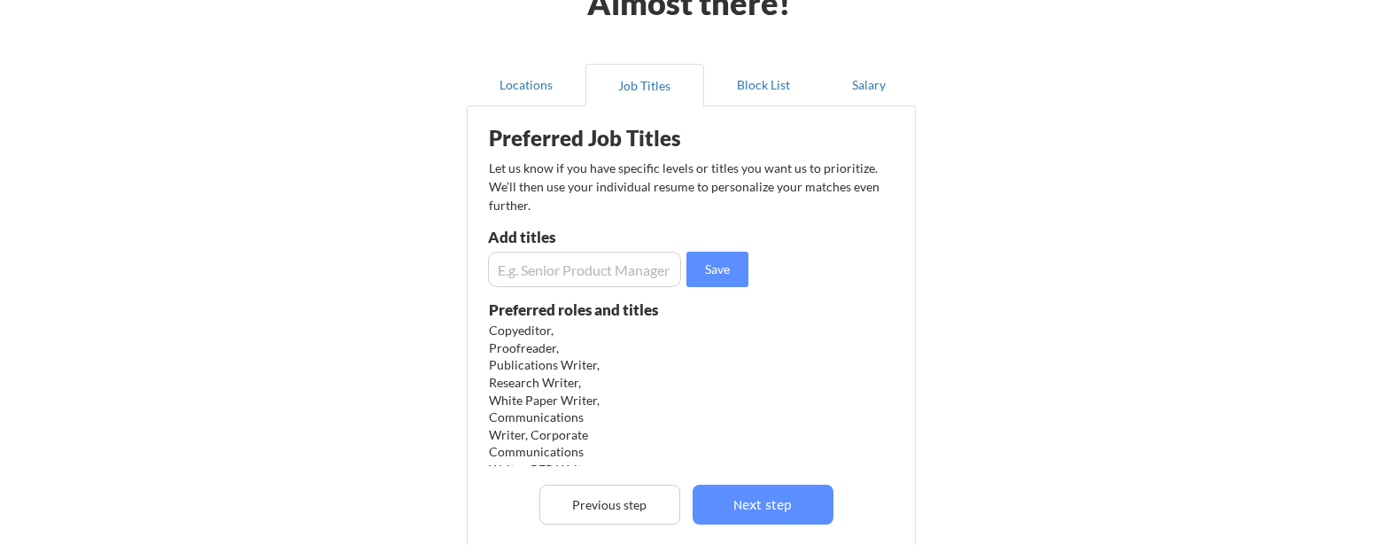
scroll to position [428, 0]
click at [776, 85] on button "Block List" at bounding box center [763, 85] width 119 height 43
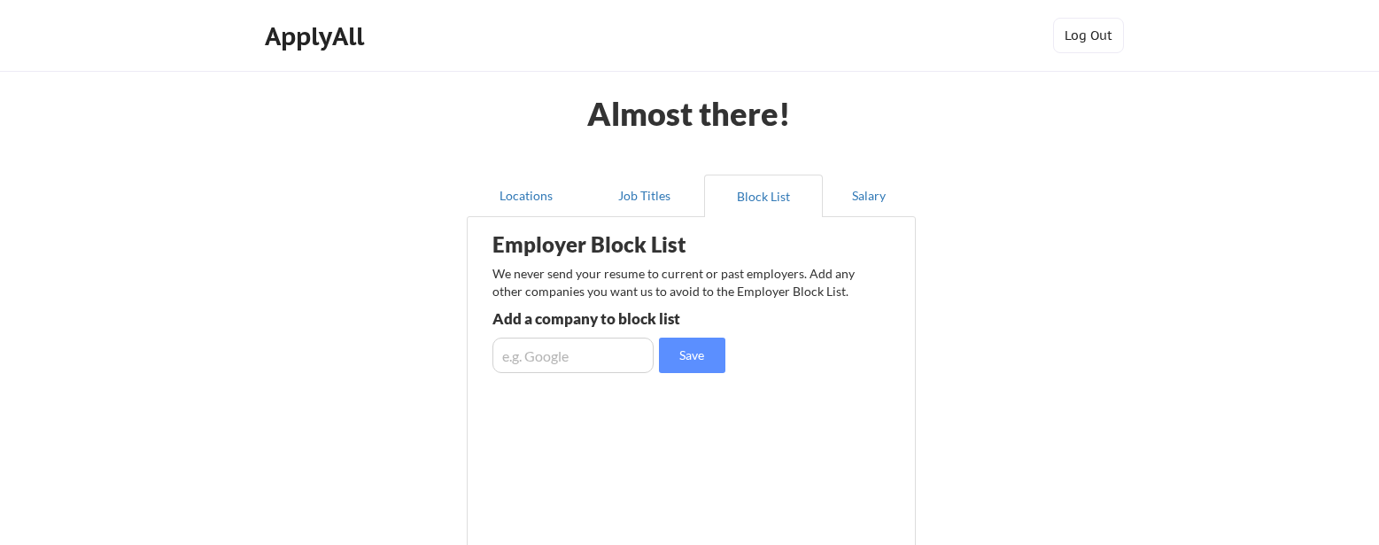
scroll to position [0, 0]
click at [880, 196] on button "Salary" at bounding box center [869, 196] width 93 height 43
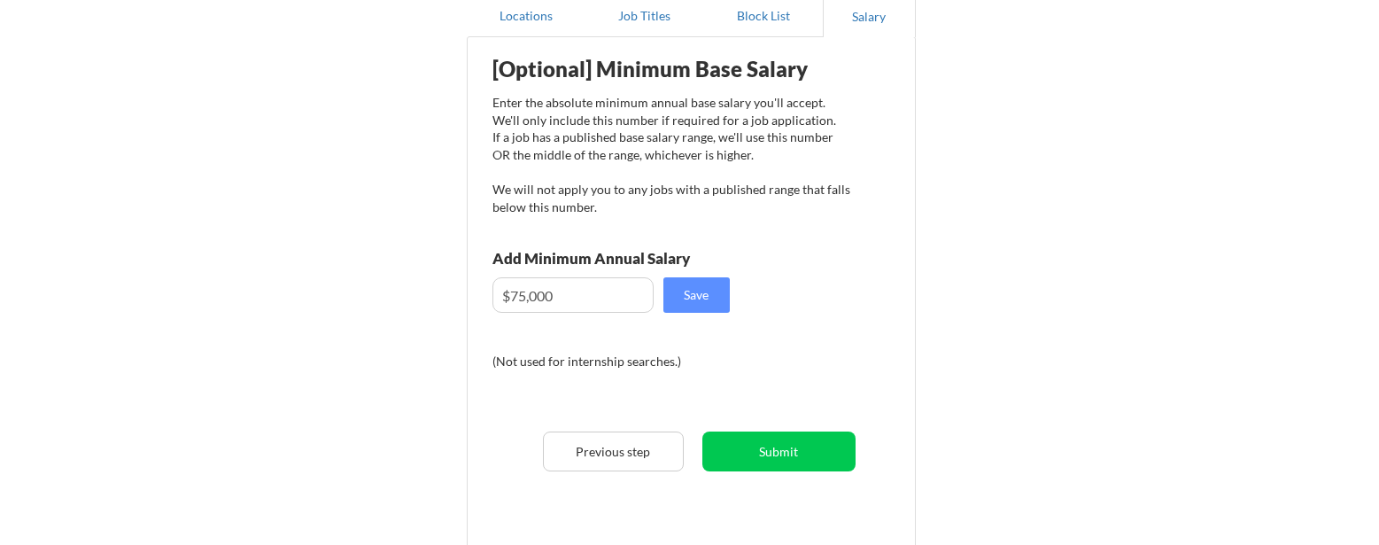
scroll to position [182, 0]
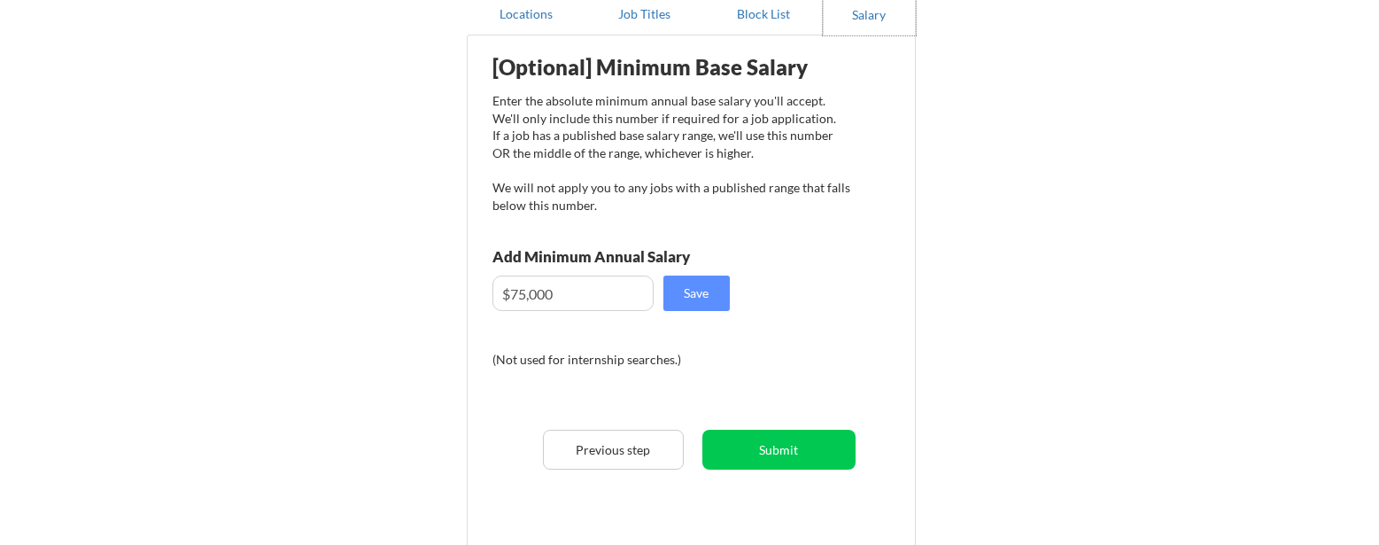
click at [519, 294] on input "input" at bounding box center [573, 293] width 161 height 35
type input "$85,000"
click at [691, 288] on button "Save" at bounding box center [697, 293] width 66 height 35
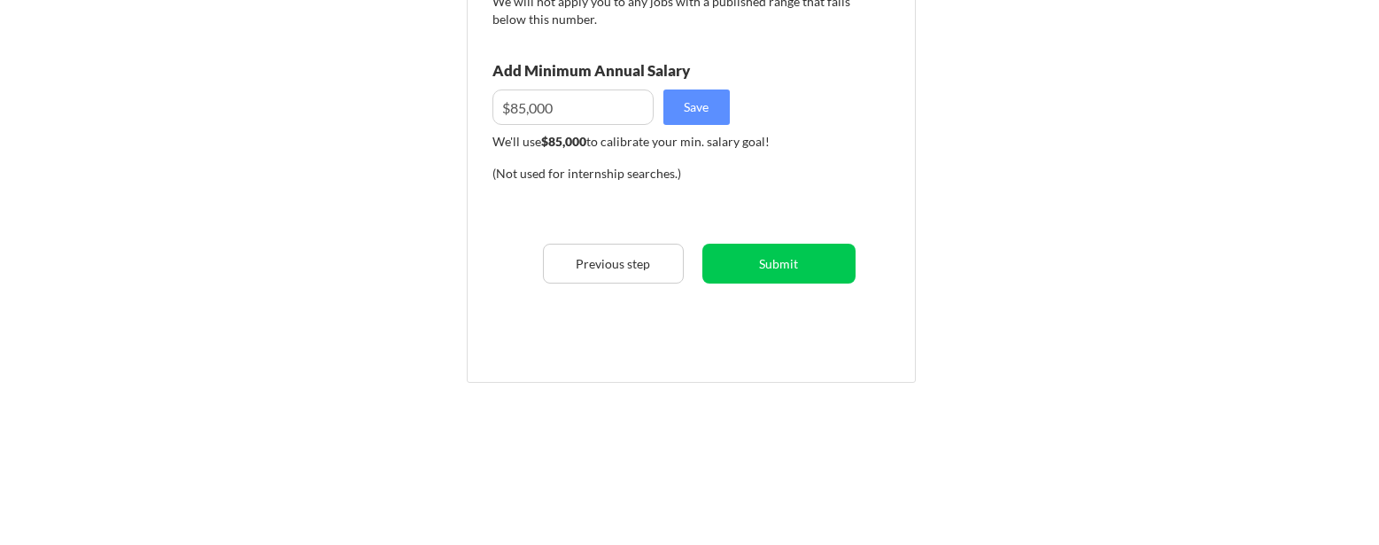
scroll to position [368, 0]
click at [778, 260] on button "Submit" at bounding box center [779, 264] width 153 height 40
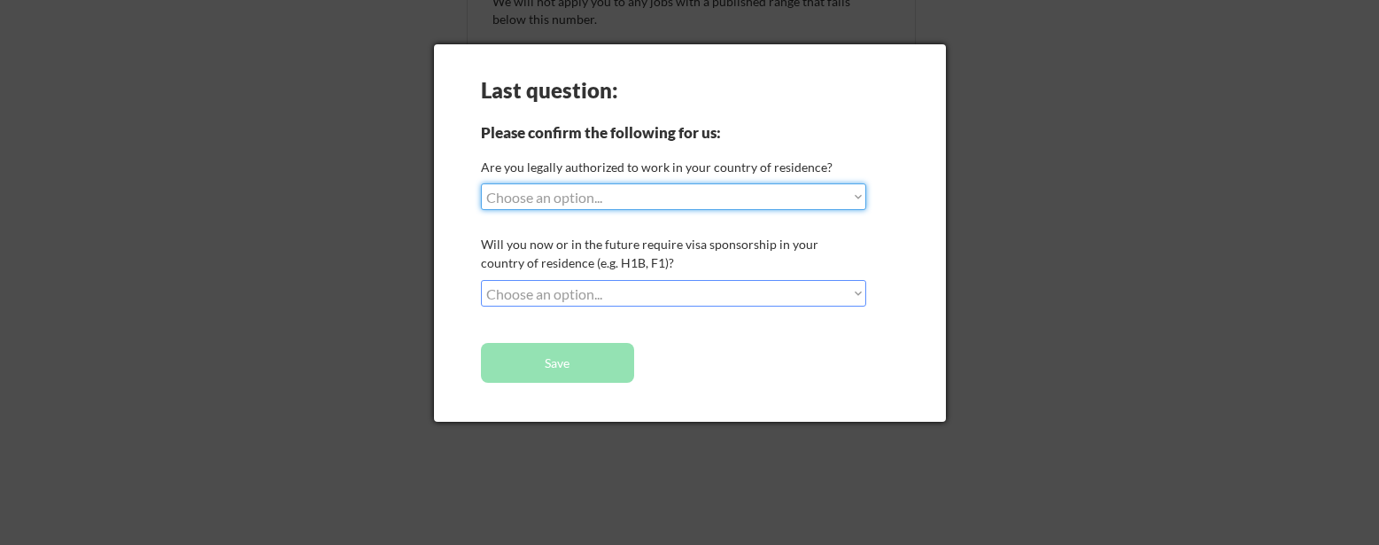
select select ""yes__i_am_a_us_citizen""
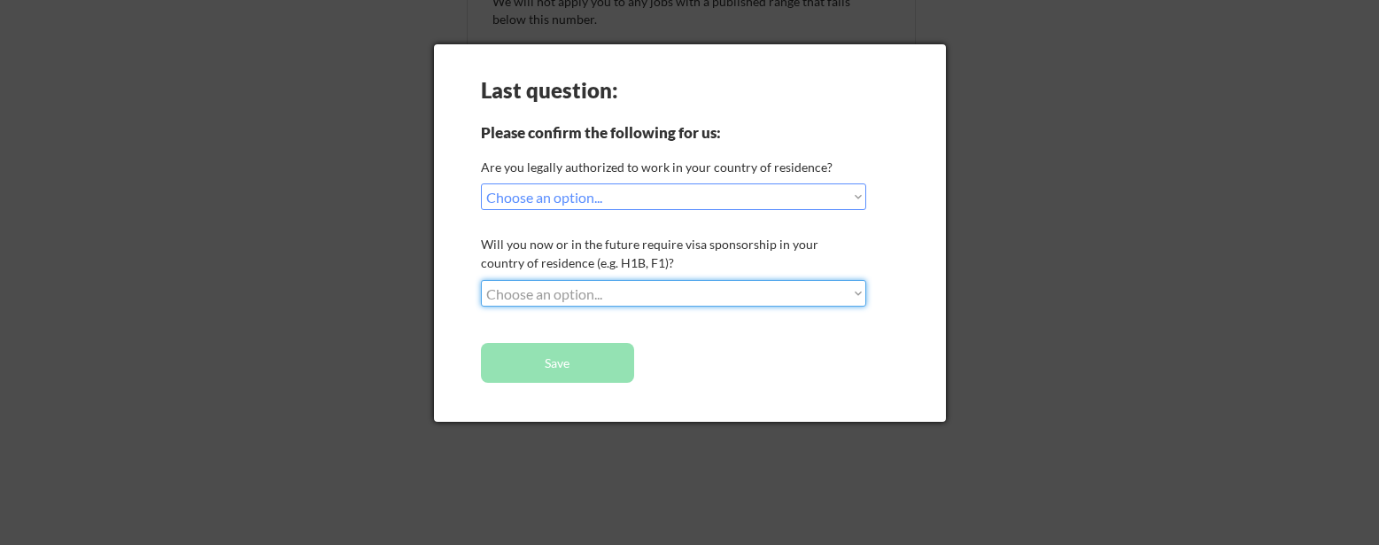
select select ""no__i_will_not_need_sponsorship""
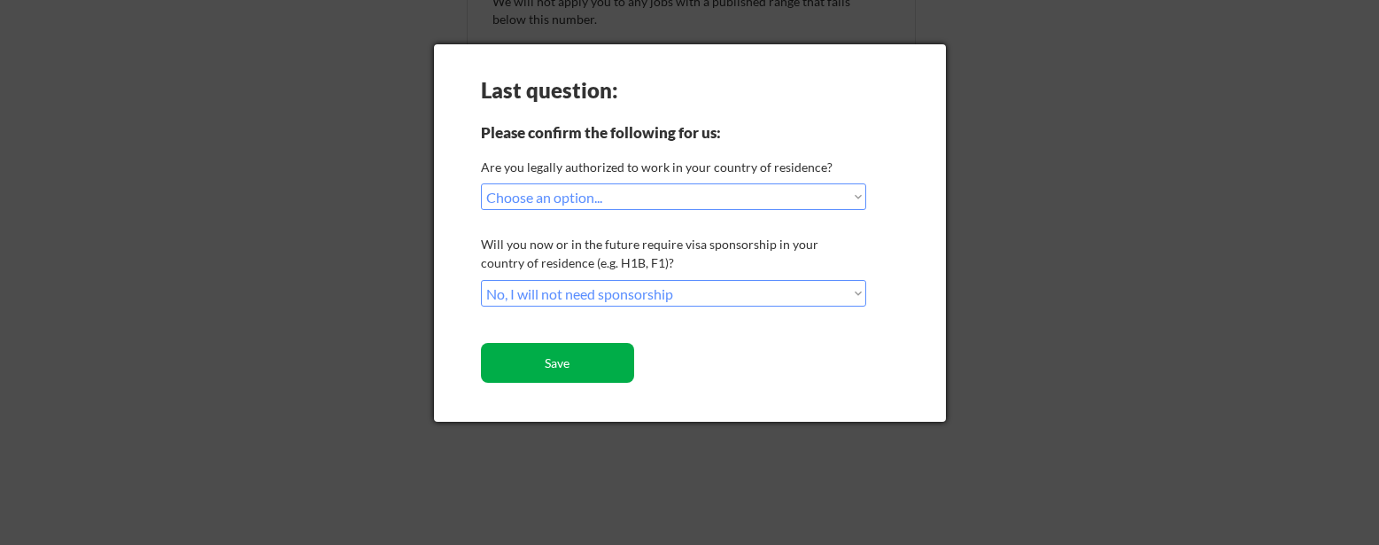
click at [575, 361] on button "Save" at bounding box center [557, 363] width 153 height 40
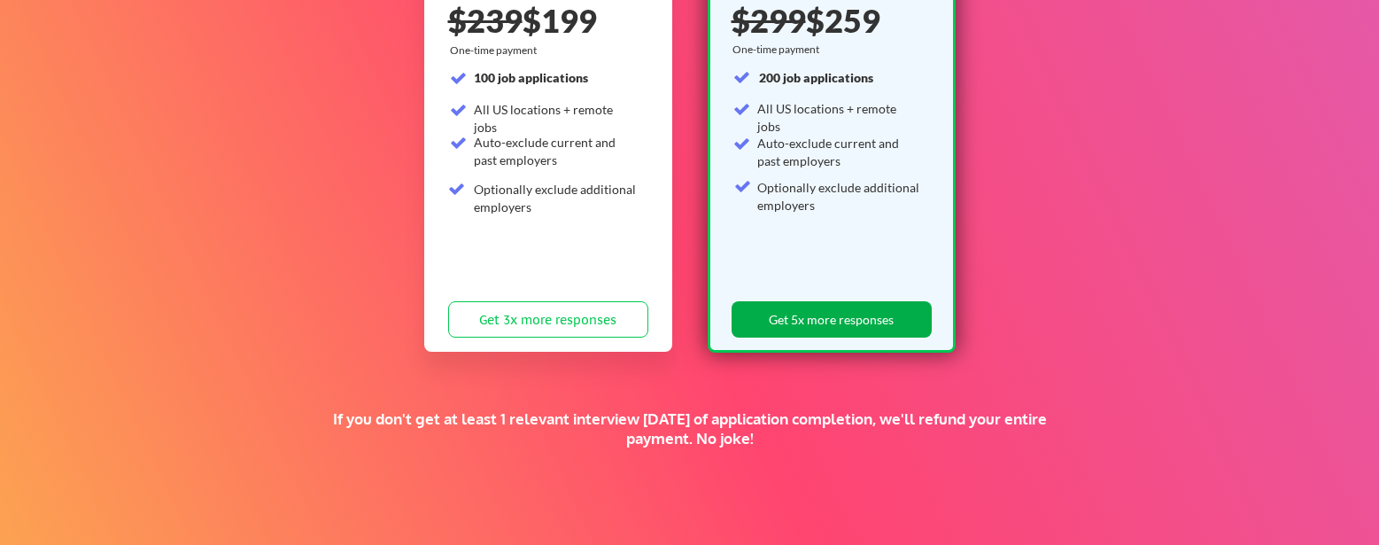
scroll to position [274, 0]
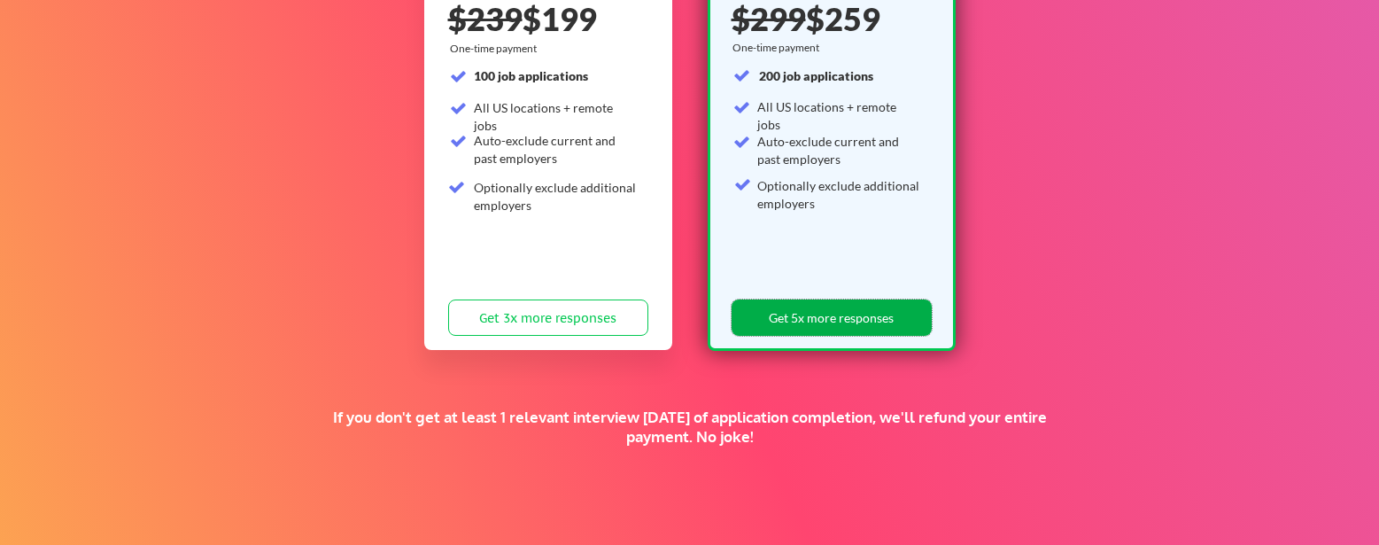
click at [851, 315] on button "Get 5x more responses" at bounding box center [832, 317] width 200 height 36
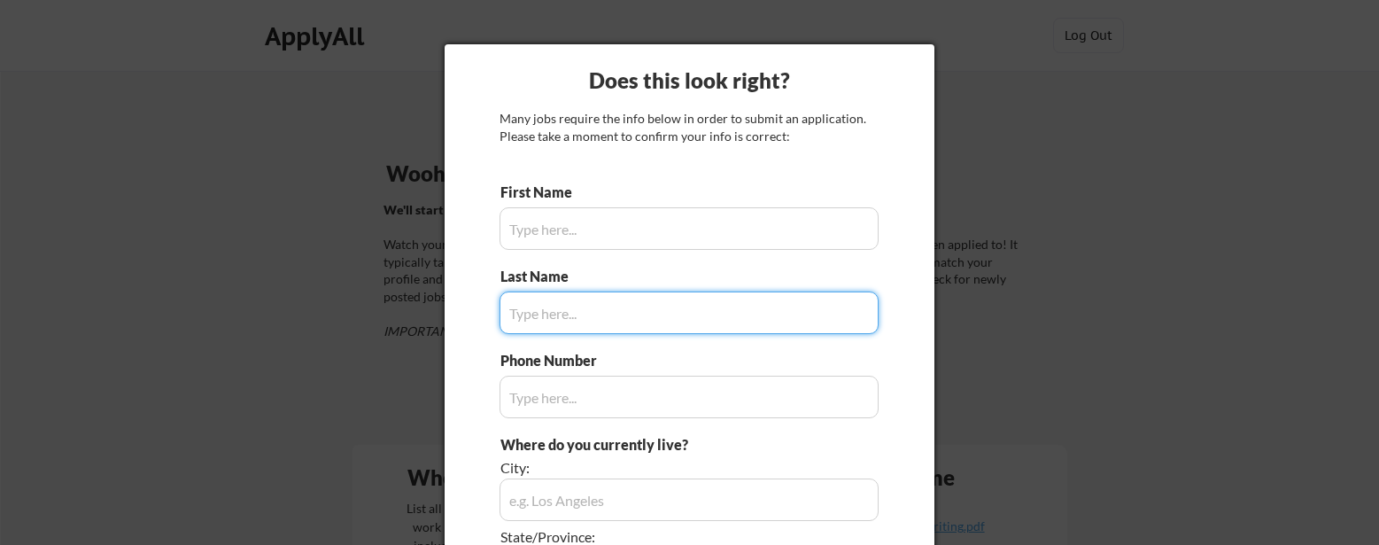
type input "[PERSON_NAME]"
type input "[PHONE_NUMBER]"
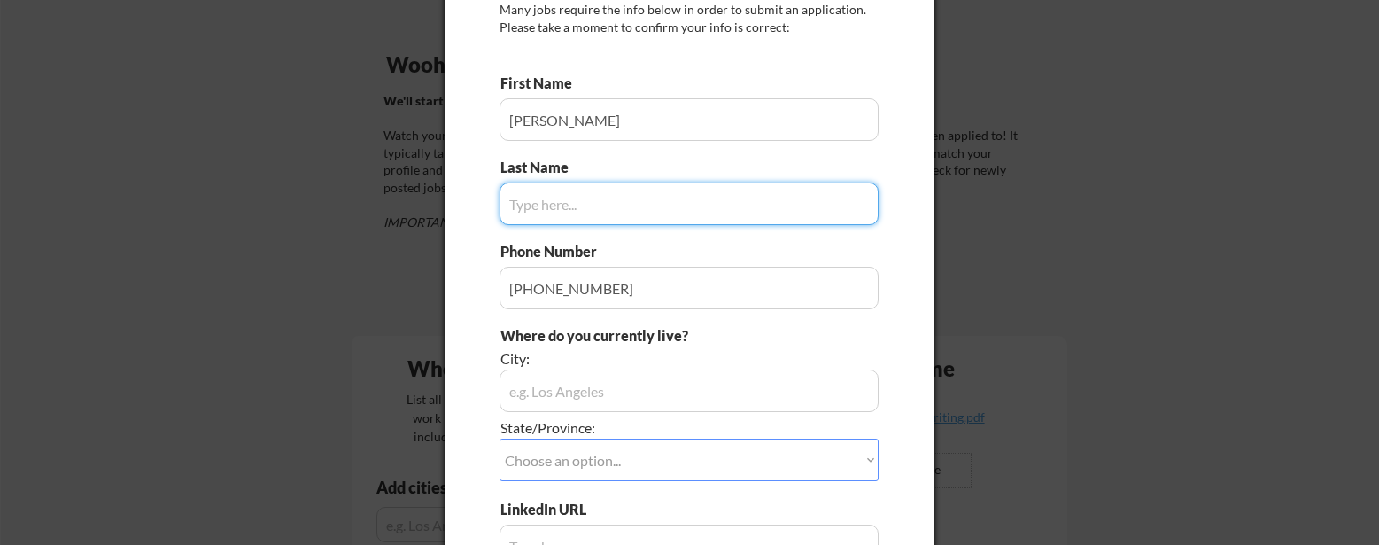
scroll to position [110, 0]
type input "[PERSON_NAME]"
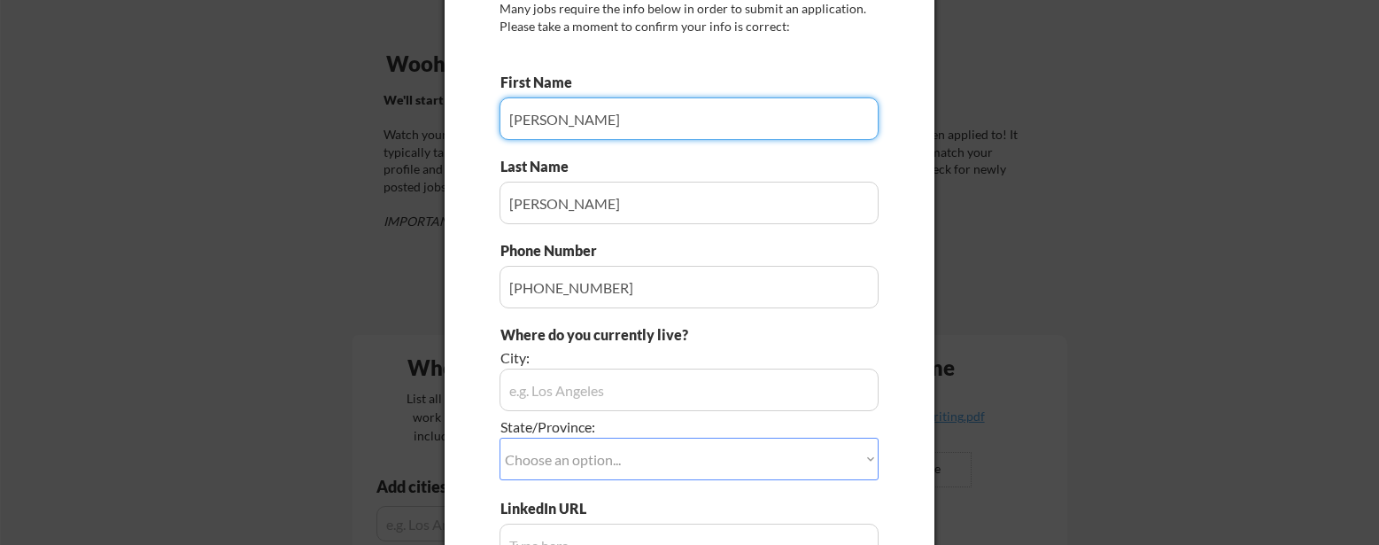
type input "[PERSON_NAME]"
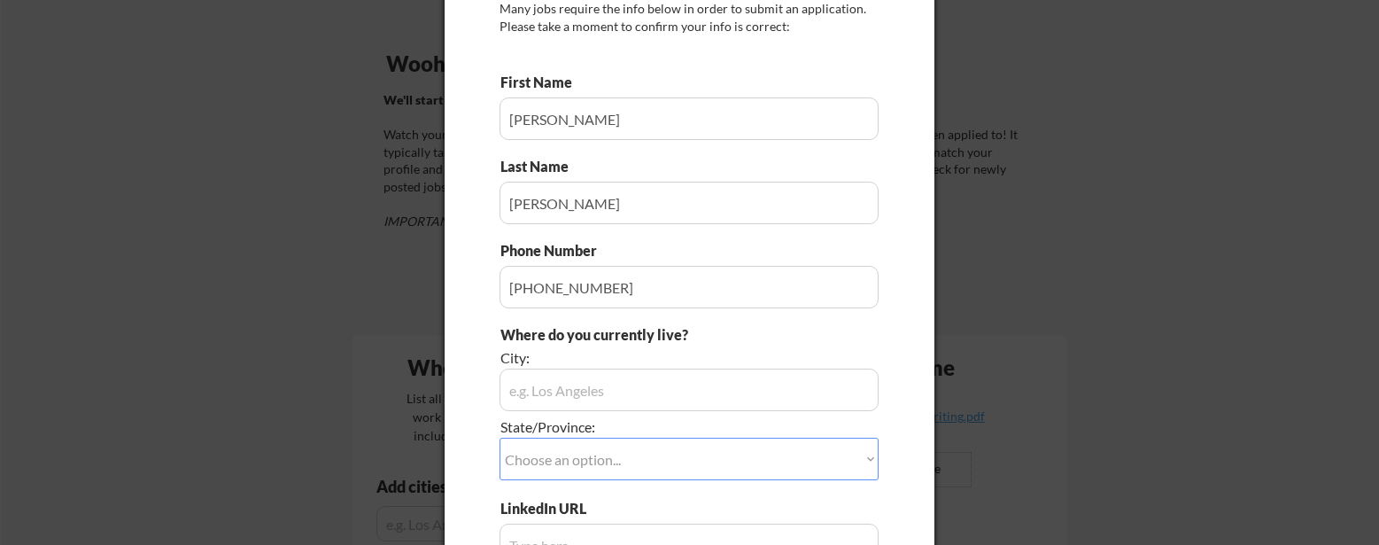
click at [827, 173] on div "Last Name" at bounding box center [689, 190] width 379 height 67
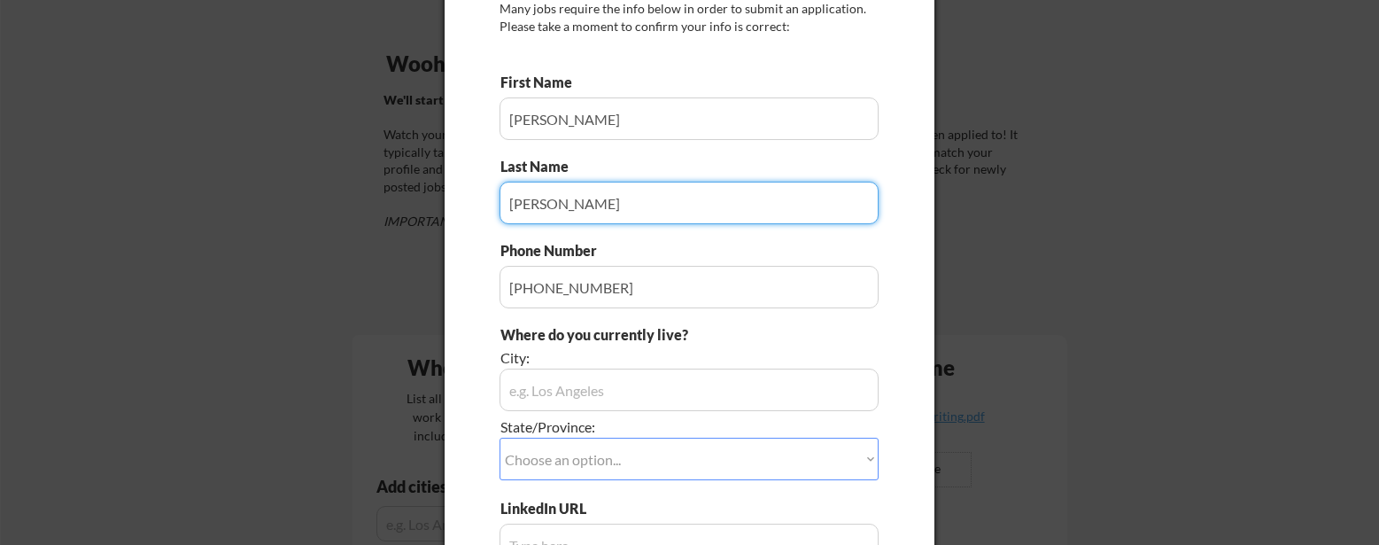
click at [770, 198] on input "input" at bounding box center [689, 203] width 379 height 43
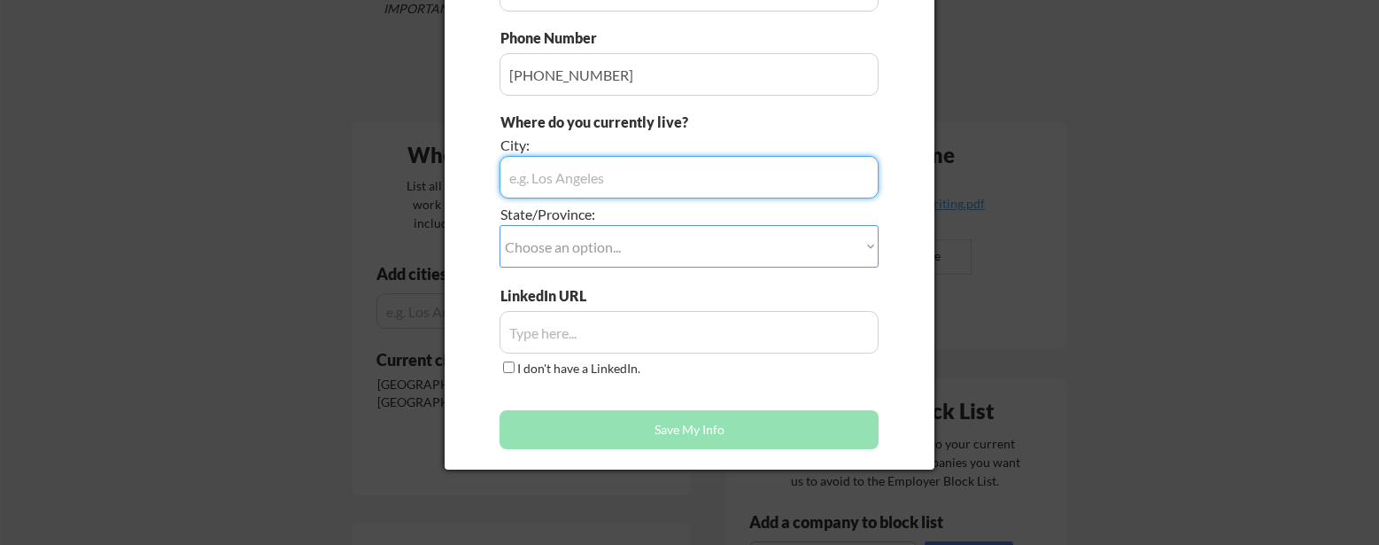
scroll to position [323, 0]
click at [603, 337] on input "input" at bounding box center [689, 331] width 379 height 43
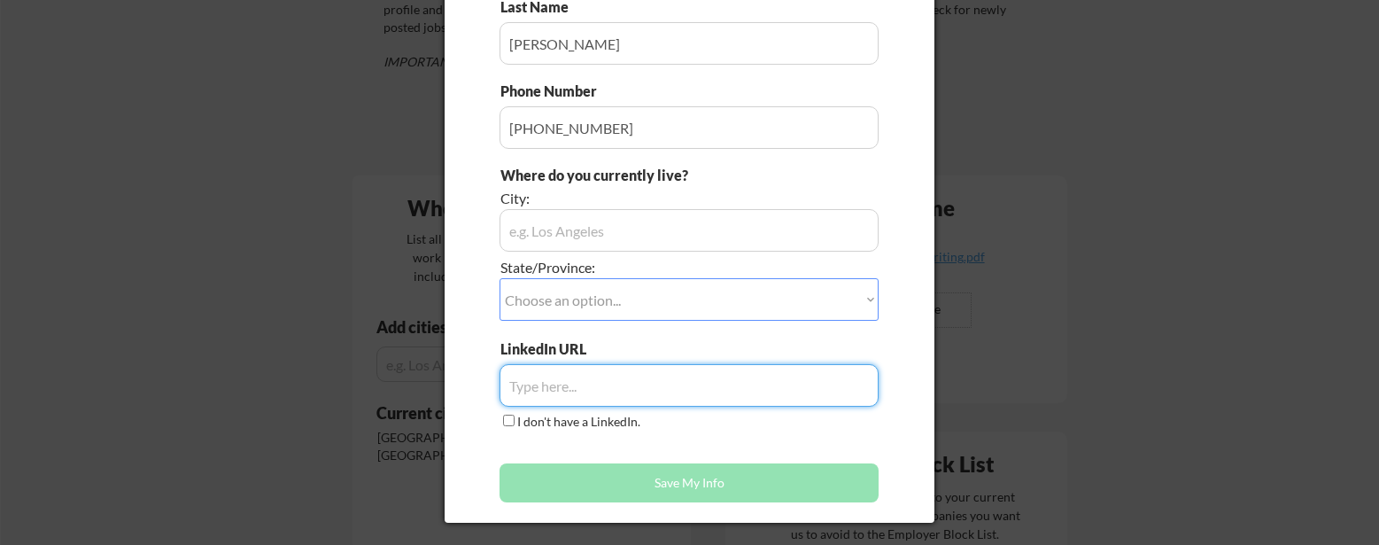
scroll to position [312, 0]
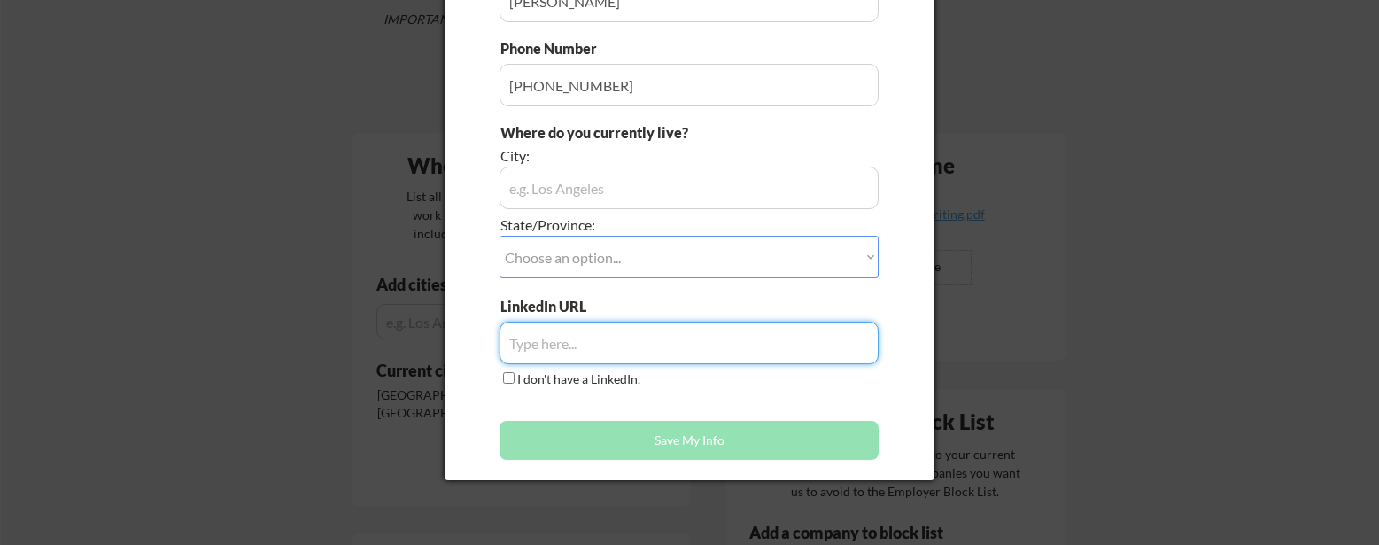
click at [651, 187] on input "input" at bounding box center [689, 188] width 379 height 43
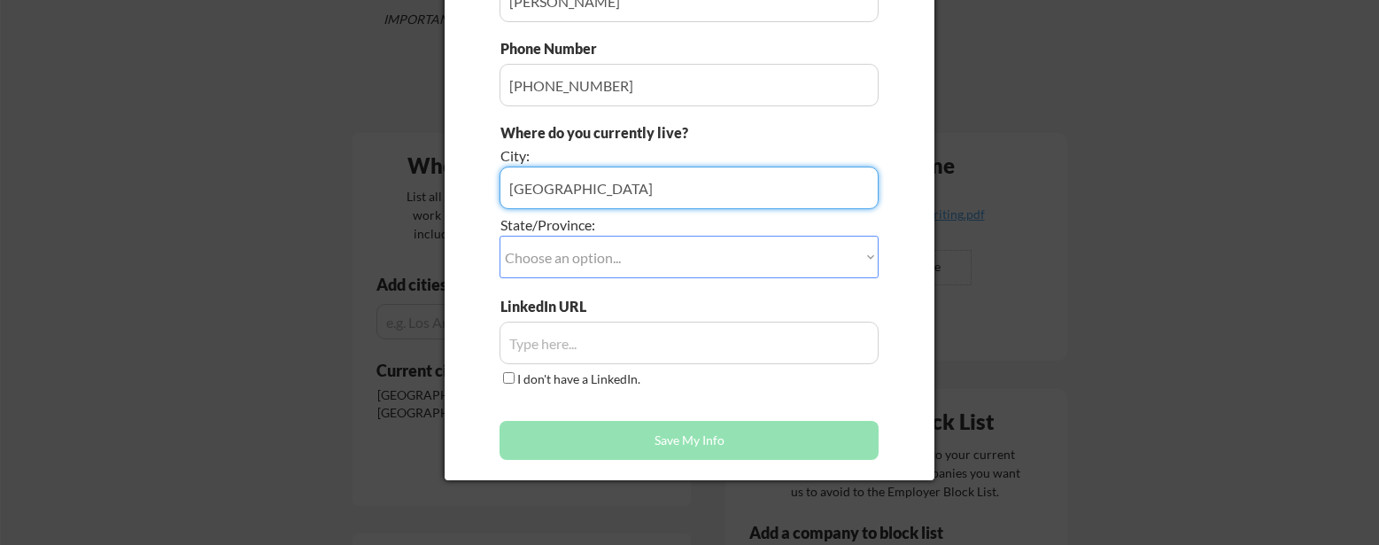
type input "[GEOGRAPHIC_DATA]"
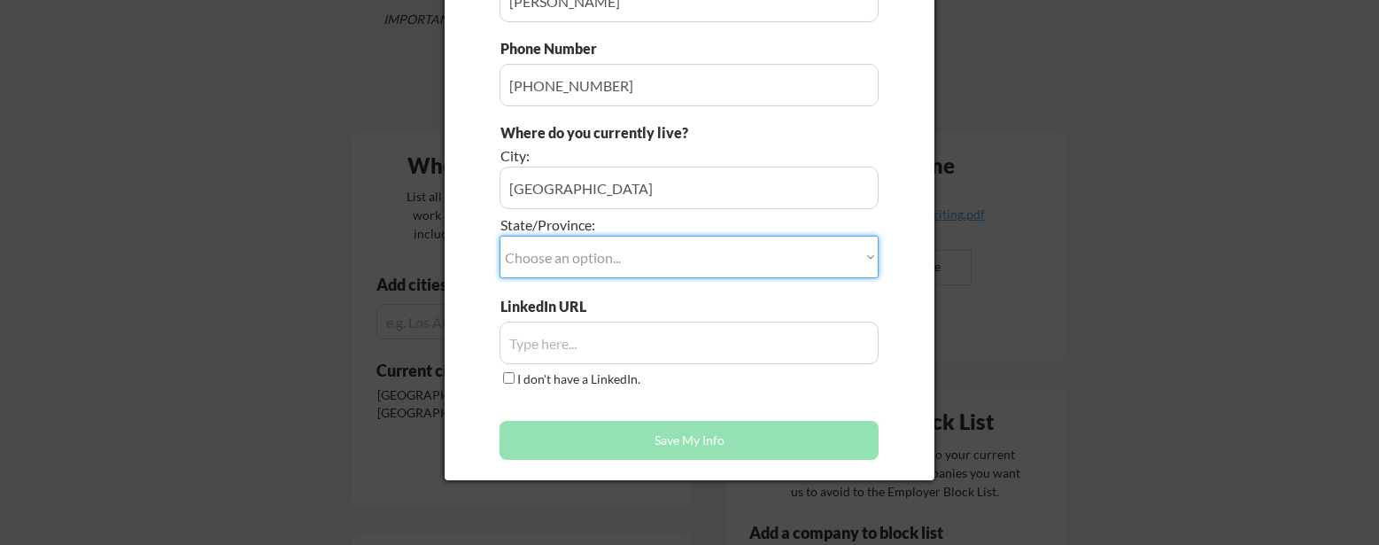
select select ""[US_STATE]""
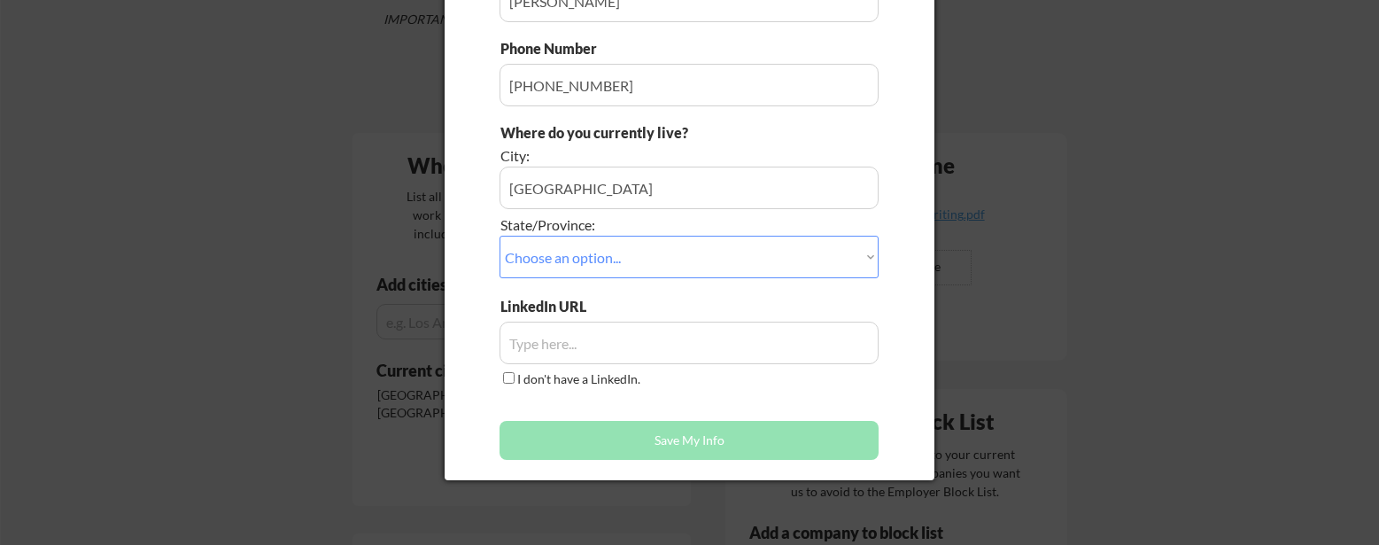
click at [596, 351] on input "input" at bounding box center [689, 343] width 379 height 43
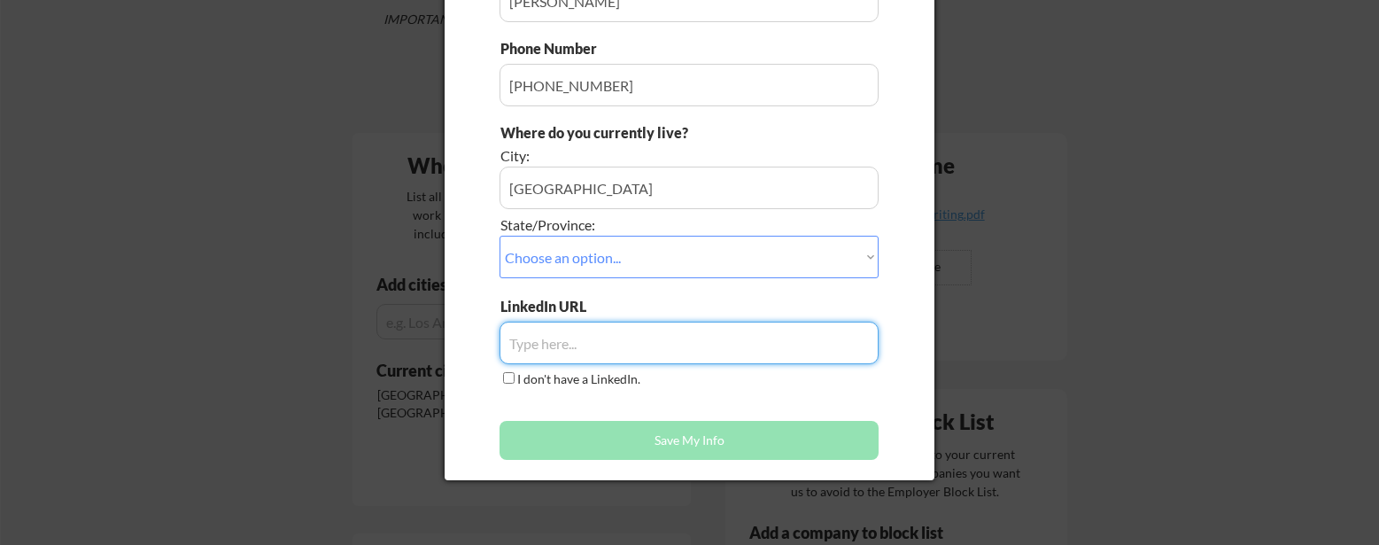
paste input "[DOMAIN_NAME][URL][PERSON_NAME]"
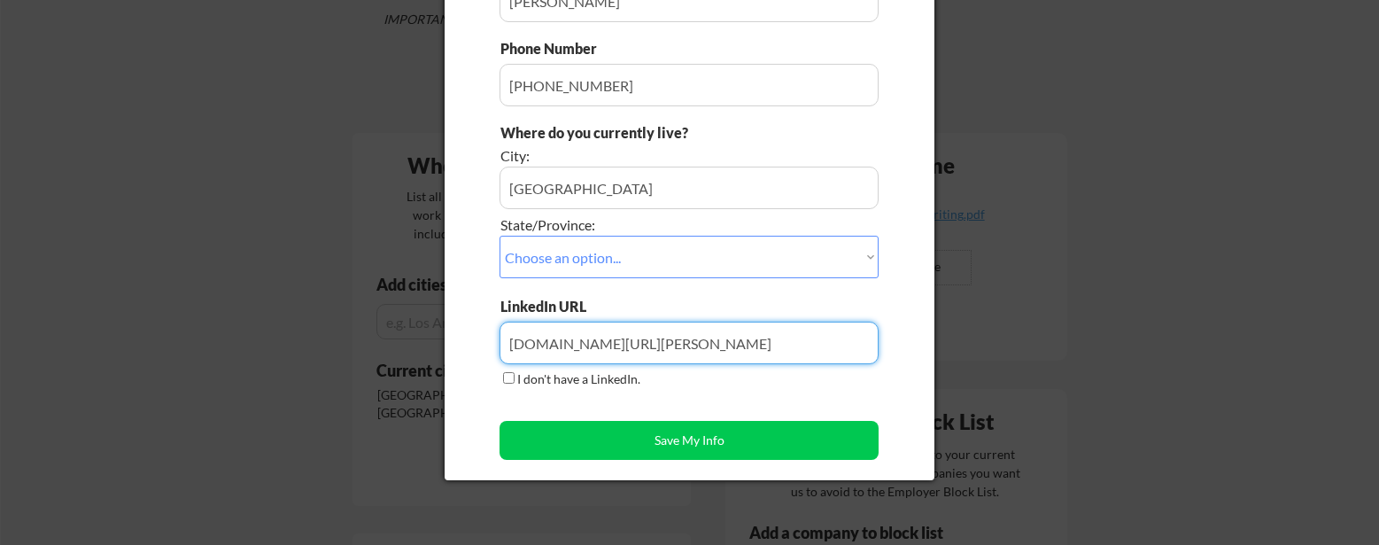
scroll to position [315, 0]
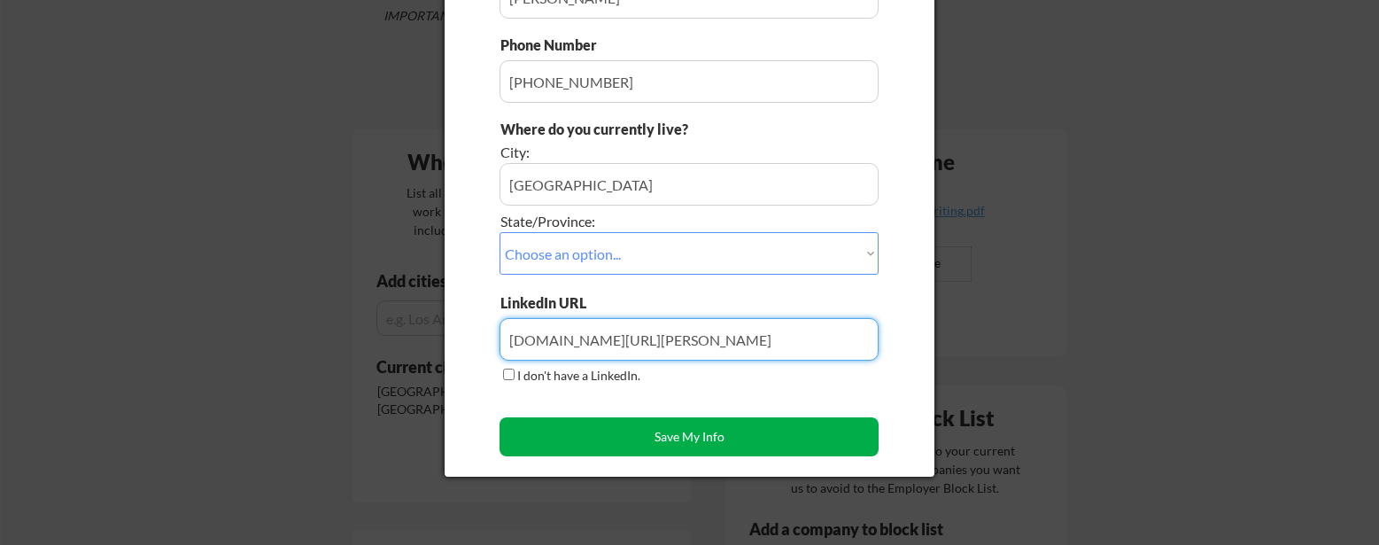
type input "[DOMAIN_NAME][URL][PERSON_NAME]"
click at [702, 434] on button "Save My Info" at bounding box center [689, 436] width 379 height 39
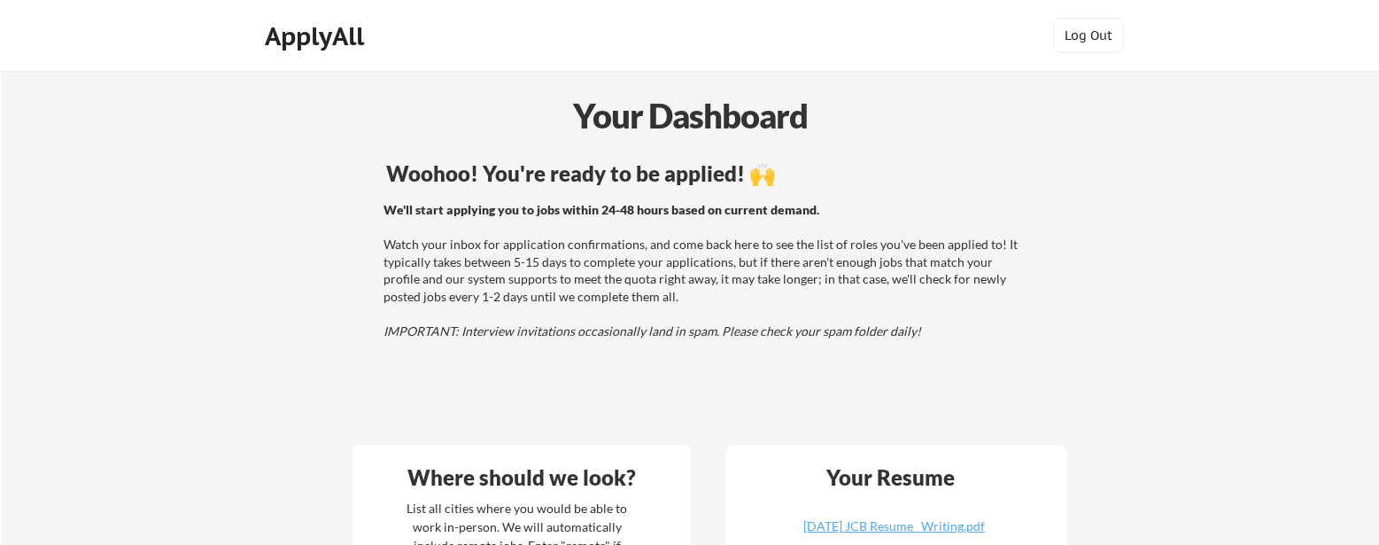
scroll to position [0, 0]
click at [338, 35] on div "ApplyAll" at bounding box center [317, 36] width 105 height 30
click at [330, 35] on div "ApplyAll" at bounding box center [317, 36] width 105 height 30
